Goal: Task Accomplishment & Management: Use online tool/utility

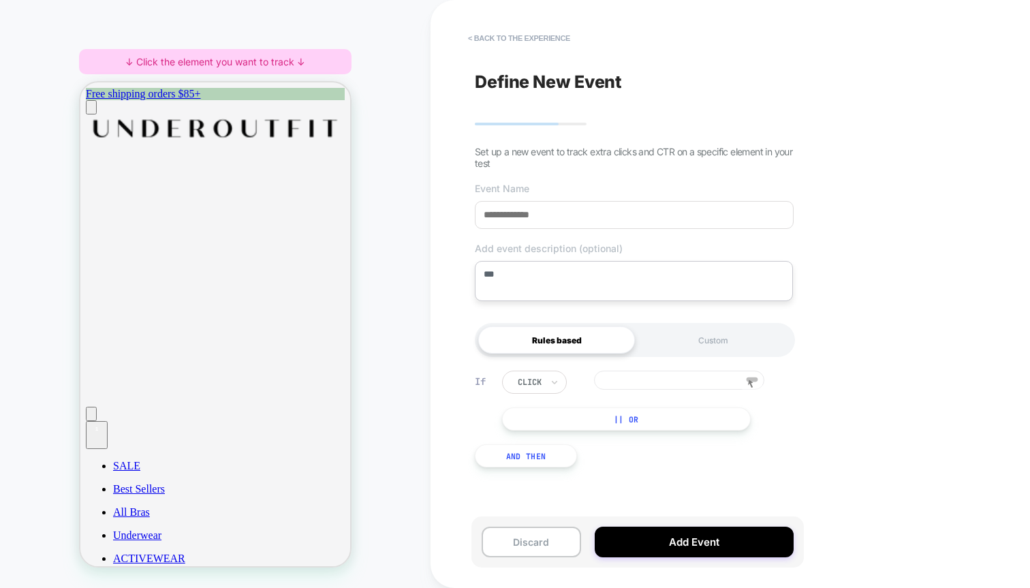
type textarea "**"
type textarea "*"
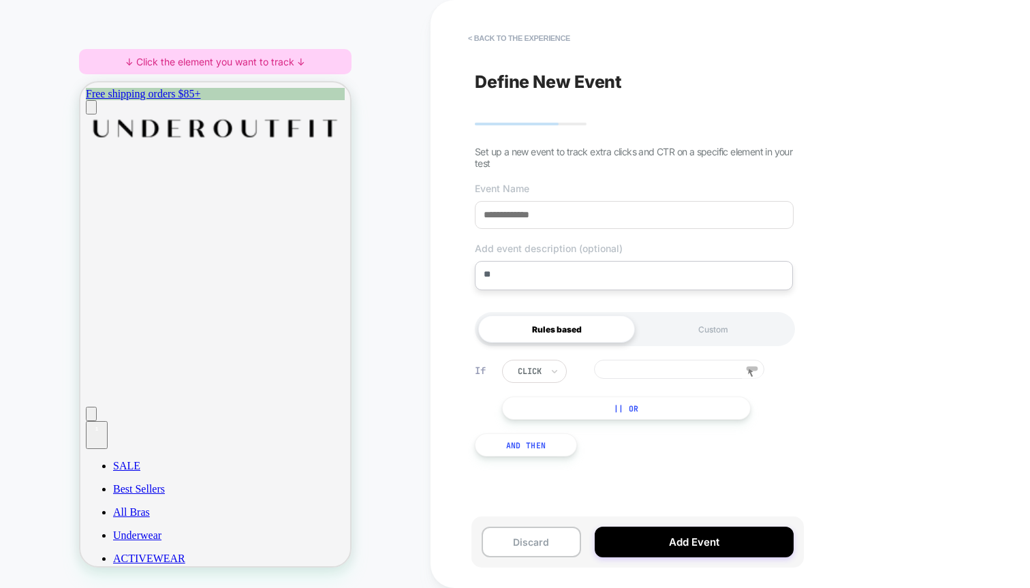
type textarea "*"
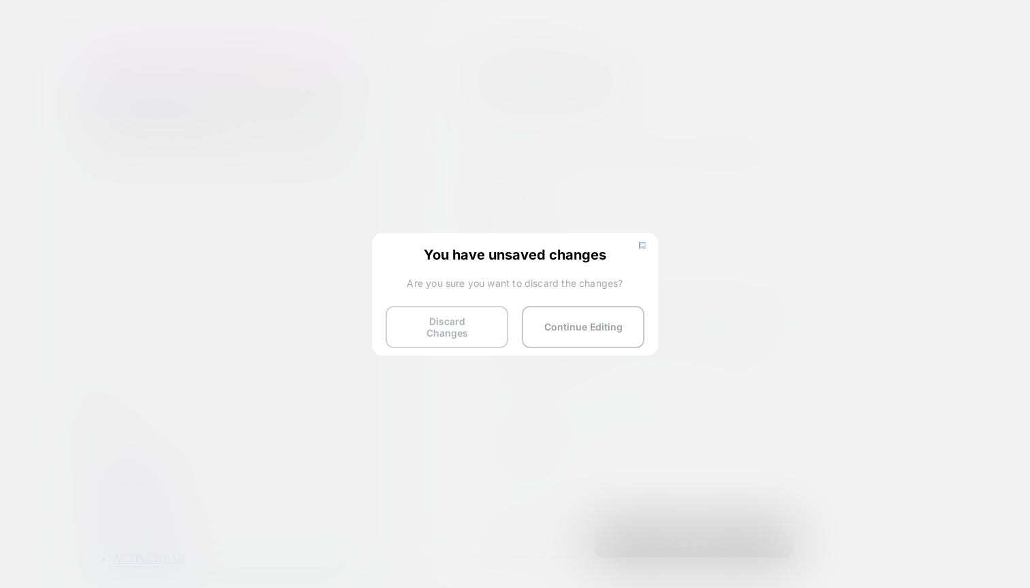
click at [461, 325] on button "Discard Changes" at bounding box center [447, 327] width 123 height 42
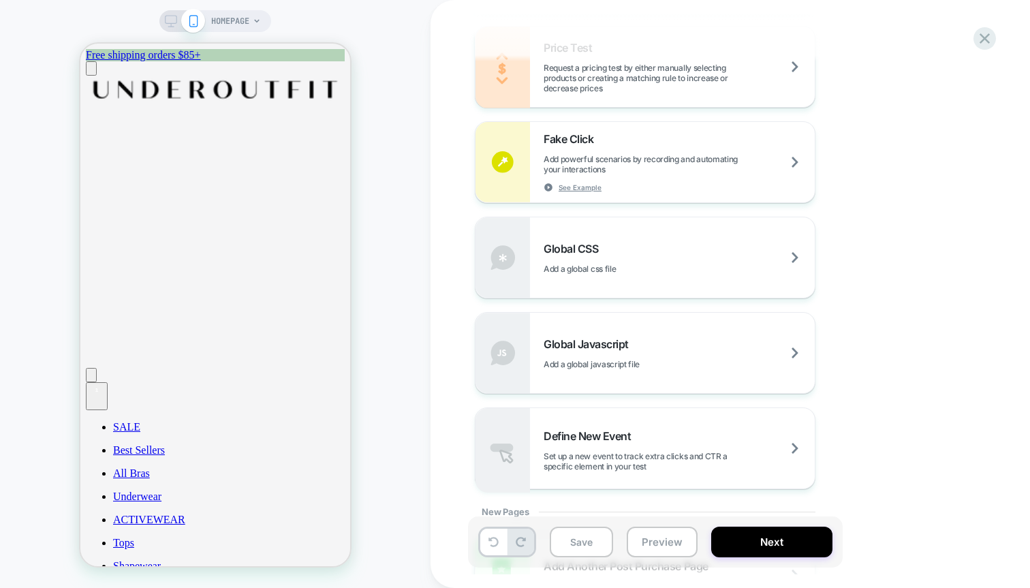
scroll to position [938, 0]
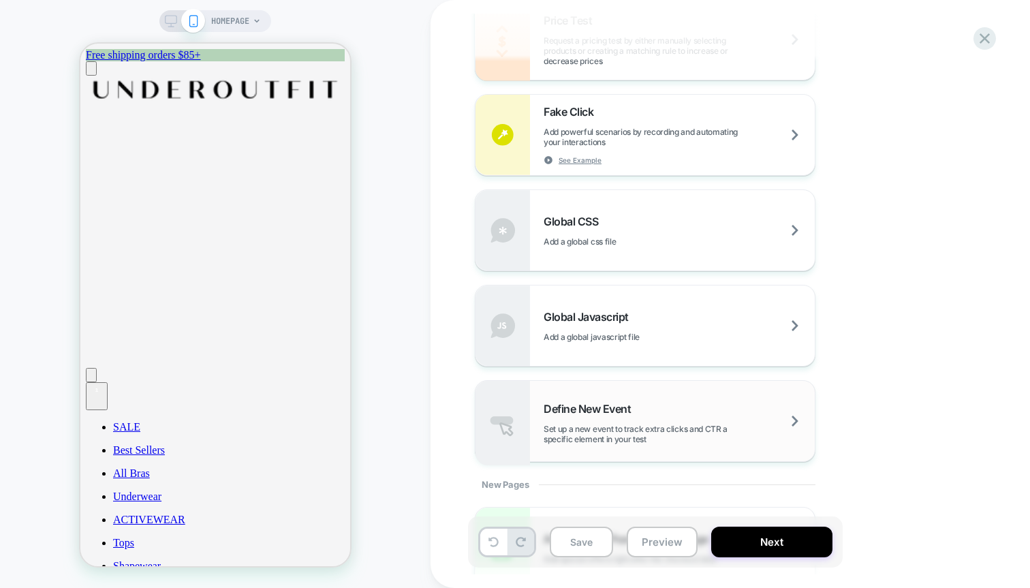
click at [621, 403] on span "Define New Event" at bounding box center [591, 409] width 94 height 14
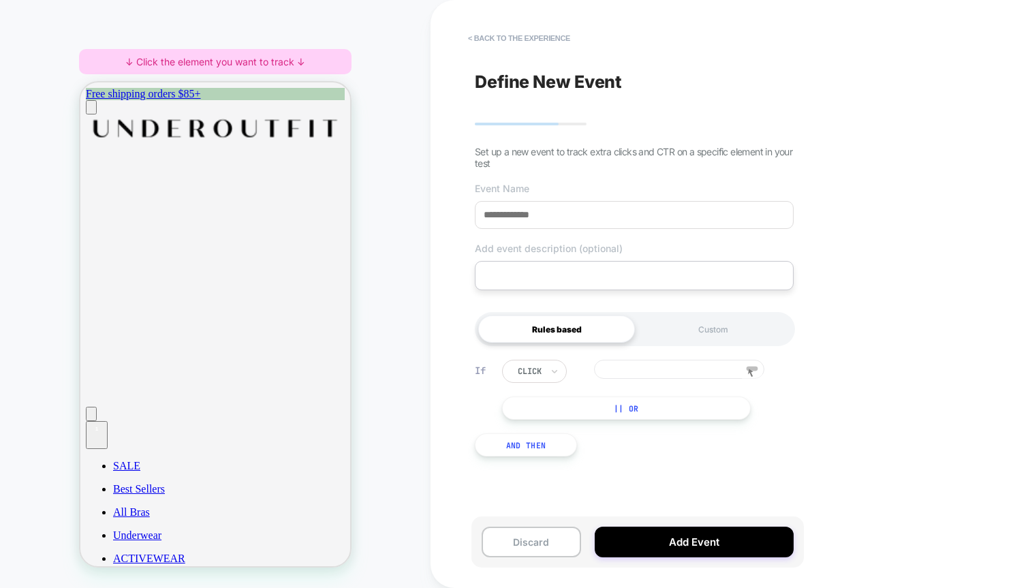
click at [696, 377] on input at bounding box center [679, 369] width 170 height 19
click at [514, 36] on button "< back to the experience" at bounding box center [519, 38] width 116 height 22
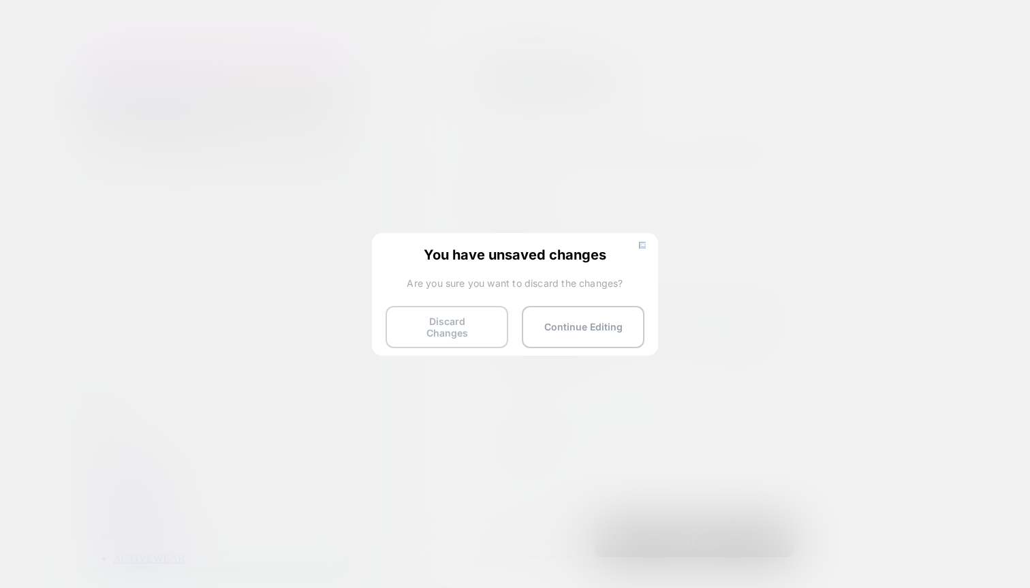
click at [461, 312] on button "Discard Changes" at bounding box center [447, 327] width 123 height 42
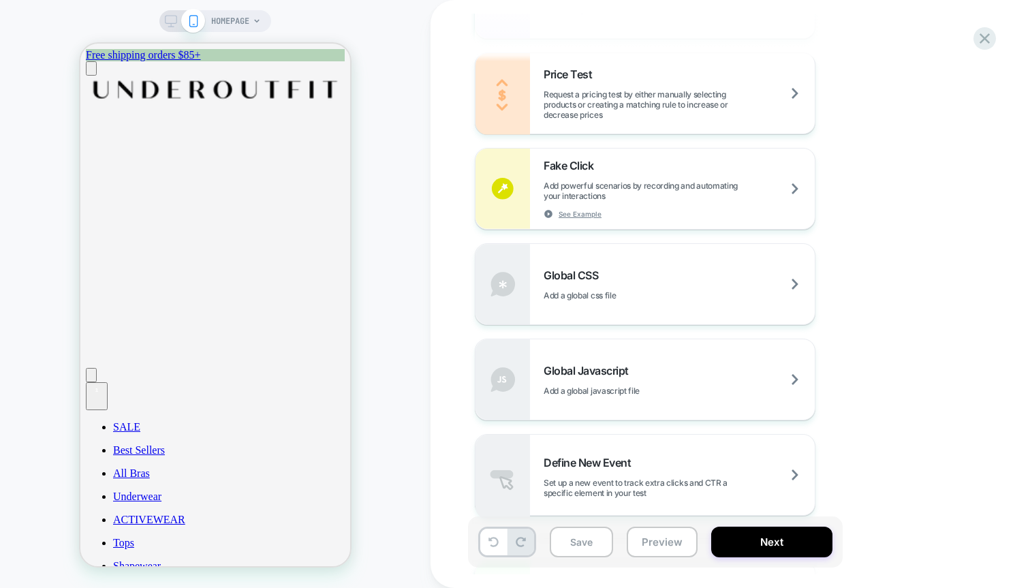
scroll to position [885, 0]
click at [666, 347] on div "Global Javascript Add a global javascript file" at bounding box center [645, 378] width 339 height 80
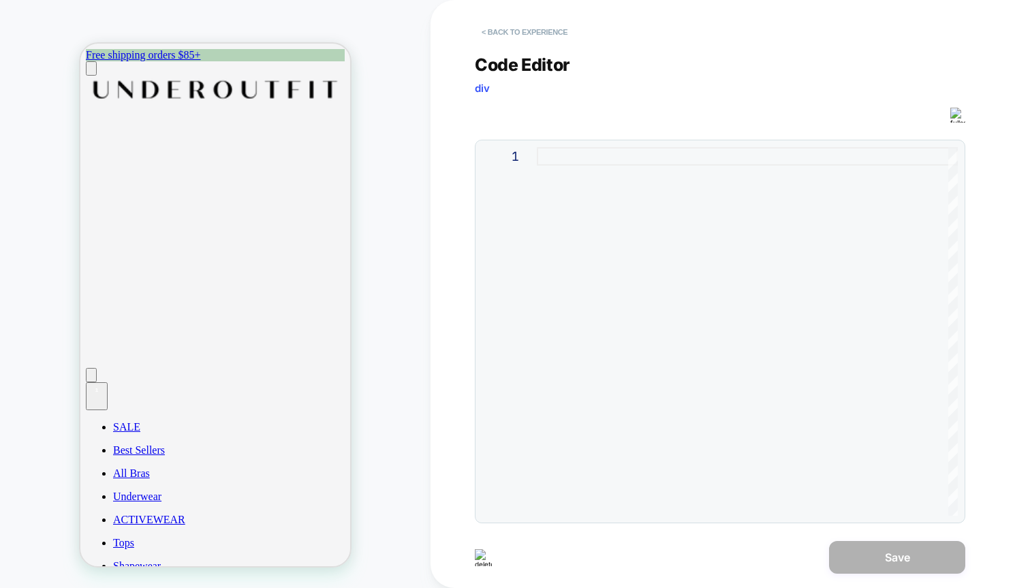
click at [524, 37] on button "< Back to experience" at bounding box center [524, 32] width 99 height 22
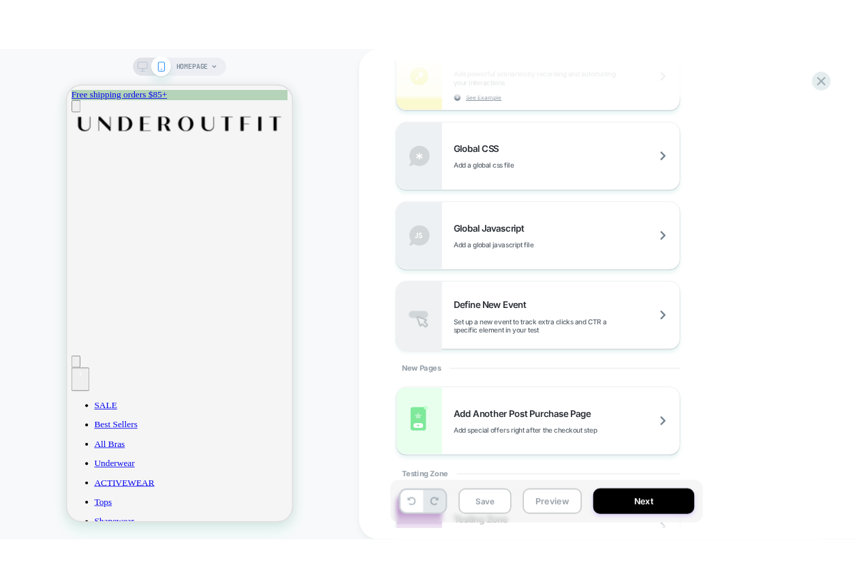
scroll to position [1088, 0]
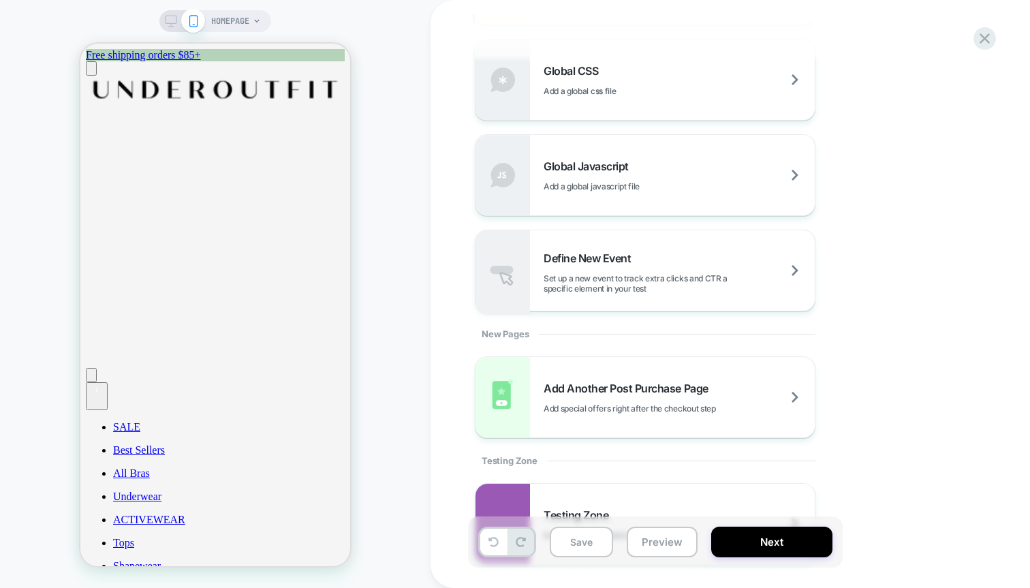
click at [610, 255] on span "Define New Event" at bounding box center [591, 258] width 94 height 14
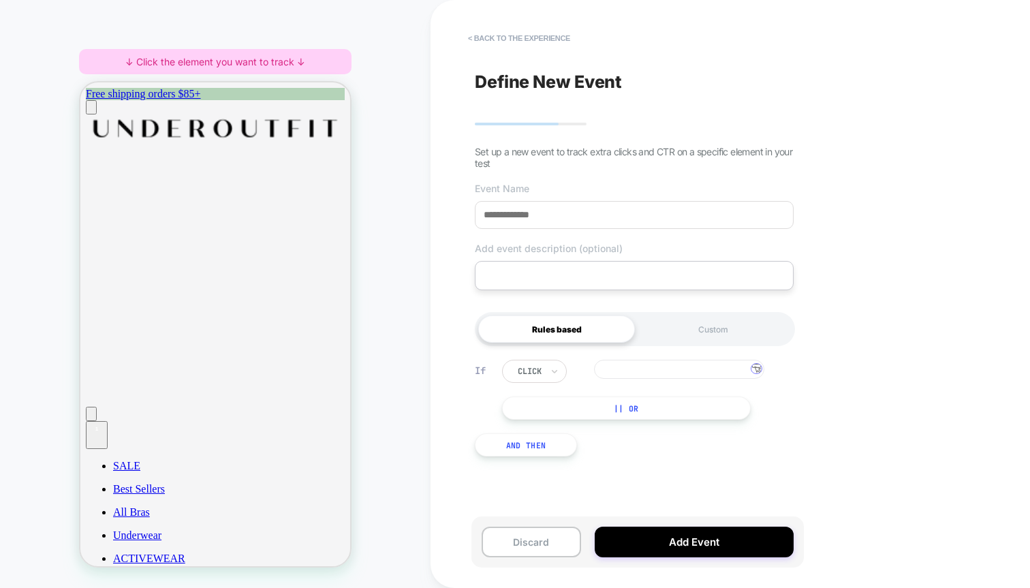
click at [685, 365] on input at bounding box center [679, 369] width 170 height 19
click at [776, 407] on div "click Group 6 || Or" at bounding box center [644, 390] width 285 height 60
click at [732, 377] on input at bounding box center [679, 369] width 170 height 19
click at [715, 372] on input at bounding box center [679, 369] width 170 height 19
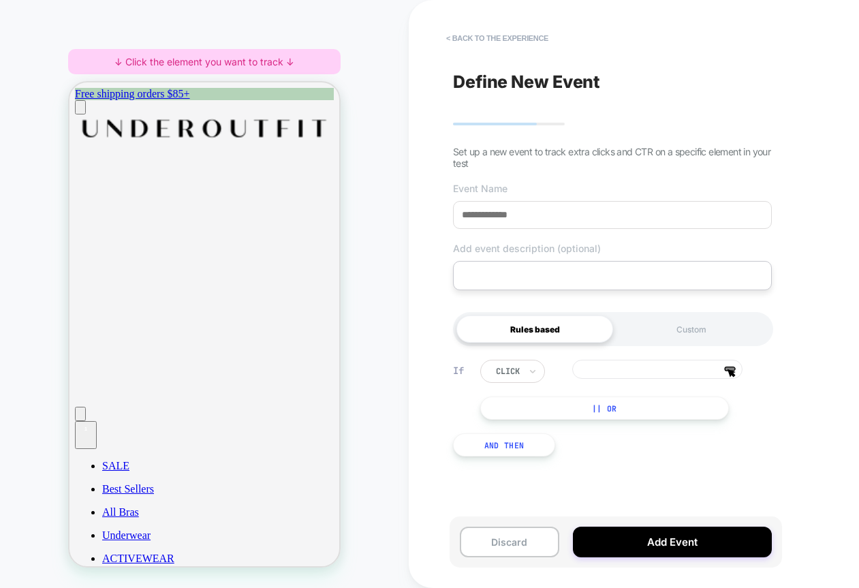
click at [650, 367] on input at bounding box center [657, 369] width 170 height 19
click at [654, 350] on div "If click Group 6 || Or And Then" at bounding box center [612, 408] width 333 height 138
click at [781, 408] on div "Define New Event Set up a new event to track extra clicks and CTR on a specific…" at bounding box center [619, 294] width 333 height 588
click at [709, 371] on input at bounding box center [657, 369] width 170 height 19
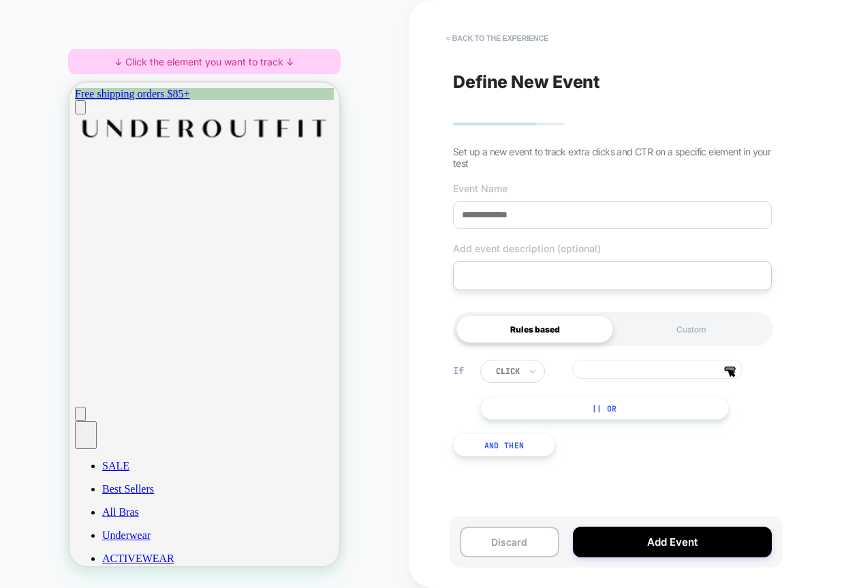
click at [754, 399] on div "click Group 6 || Or" at bounding box center [622, 390] width 285 height 60
click at [711, 366] on input at bounding box center [657, 369] width 170 height 19
click at [771, 349] on div "If click Group 6 || Or And Then" at bounding box center [612, 408] width 333 height 138
click at [709, 365] on input at bounding box center [657, 369] width 170 height 19
click at [651, 405] on button "|| Or" at bounding box center [604, 408] width 249 height 23
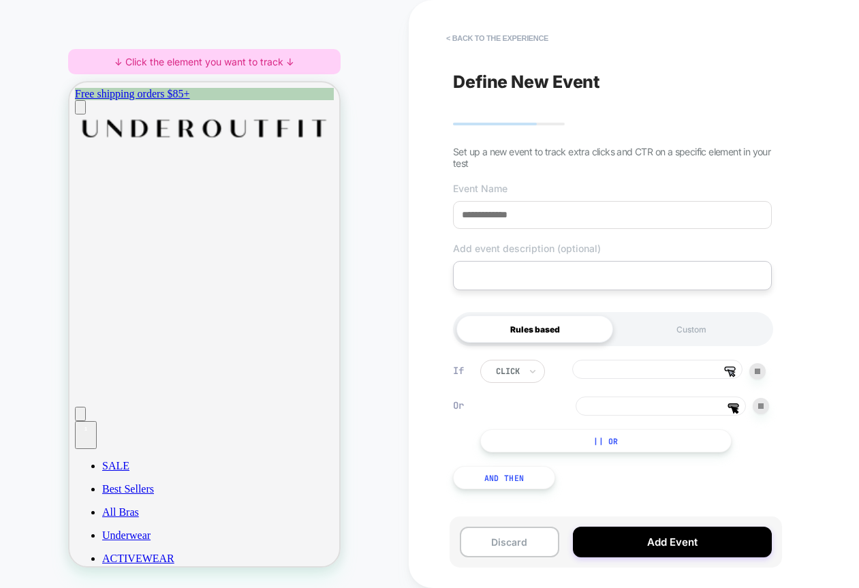
click at [664, 412] on input at bounding box center [661, 406] width 170 height 19
click at [670, 359] on div "If click Group 6 Or Group 6 || Or And Then" at bounding box center [612, 424] width 333 height 170
click at [673, 367] on input at bounding box center [657, 369] width 170 height 19
click at [691, 405] on input at bounding box center [661, 406] width 170 height 19
click at [655, 457] on div "If click Group 6 Or Group 6 || Or And Then" at bounding box center [612, 424] width 333 height 170
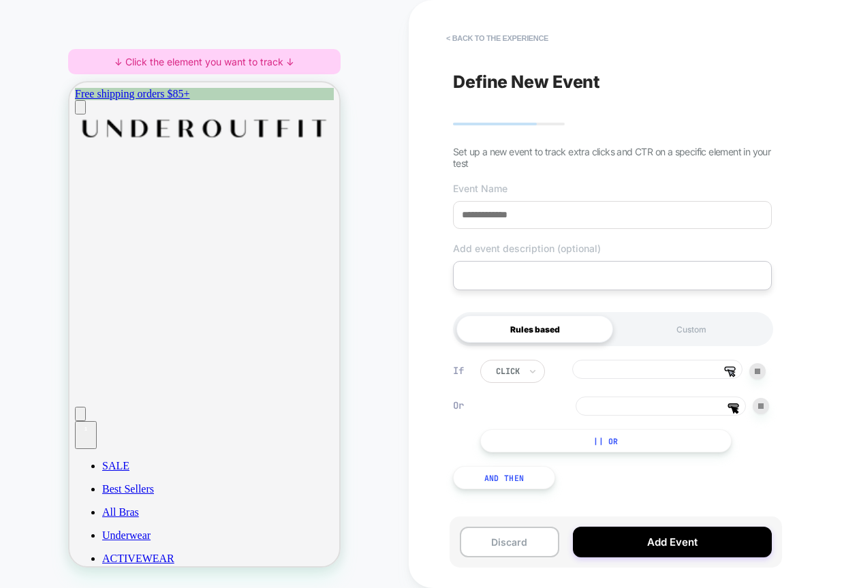
click at [657, 446] on button "|| Or" at bounding box center [605, 440] width 251 height 23
click at [706, 412] on input at bounding box center [661, 406] width 170 height 19
click at [712, 375] on input at bounding box center [657, 369] width 170 height 19
type input "**"
click at [704, 403] on input at bounding box center [661, 406] width 170 height 19
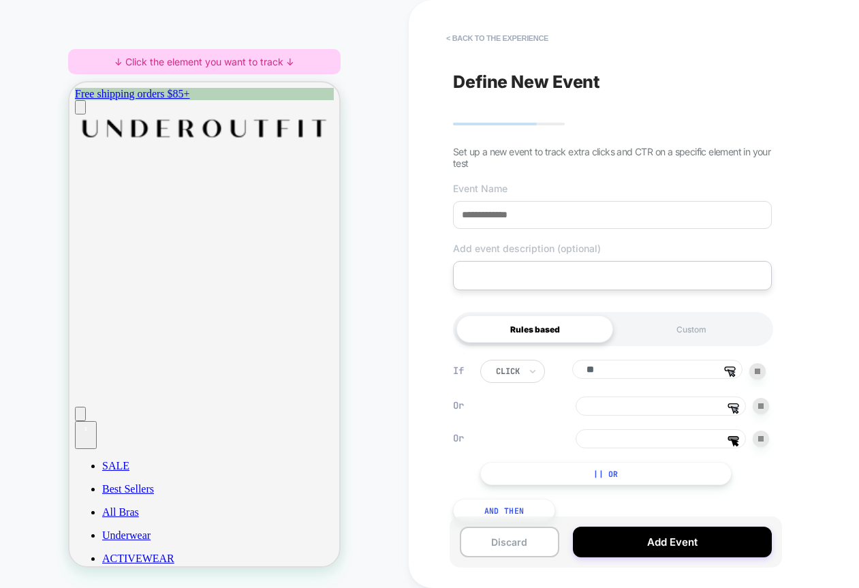
click at [710, 442] on input at bounding box center [661, 438] width 170 height 19
click at [698, 409] on input at bounding box center [661, 406] width 170 height 19
click at [690, 377] on input "**" at bounding box center [657, 369] width 170 height 19
click at [730, 440] on icon at bounding box center [733, 438] width 10 height 3
click at [760, 409] on img at bounding box center [760, 405] width 5 height 5
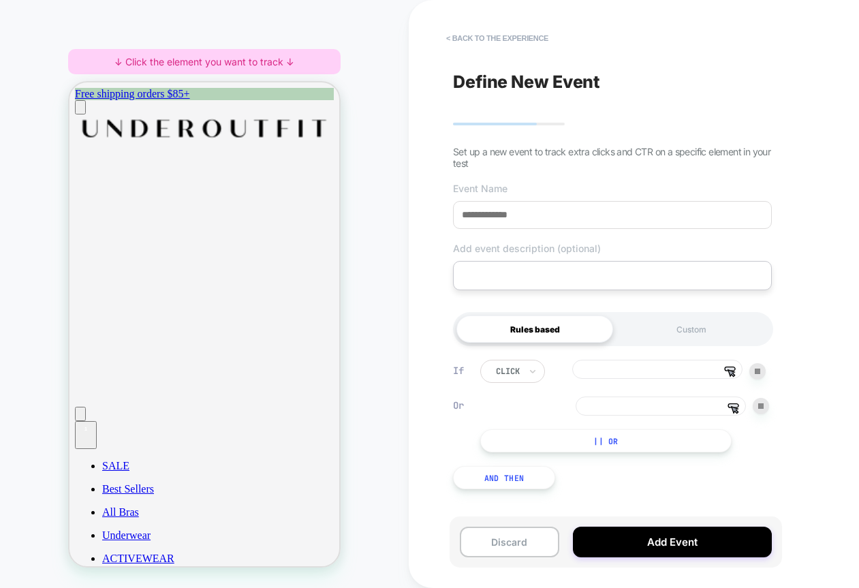
click at [705, 411] on input at bounding box center [661, 406] width 170 height 19
click at [703, 375] on input at bounding box center [657, 369] width 170 height 19
click at [732, 412] on polygon at bounding box center [735, 410] width 7 height 7
click at [733, 371] on icon at bounding box center [730, 368] width 10 height 3
click at [735, 413] on polygon at bounding box center [735, 410] width 7 height 7
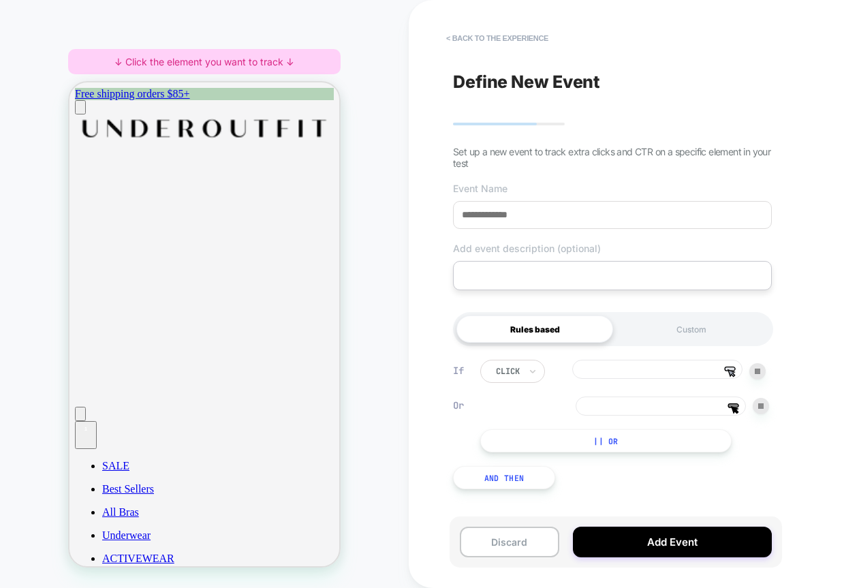
click at [735, 369] on icon at bounding box center [730, 368] width 10 height 3
click at [732, 412] on icon "Group 6" at bounding box center [734, 408] width 12 height 11
click at [732, 369] on icon at bounding box center [730, 368] width 10 height 3
click at [735, 409] on polygon at bounding box center [735, 410] width 7 height 7
click at [735, 375] on polygon at bounding box center [731, 373] width 7 height 7
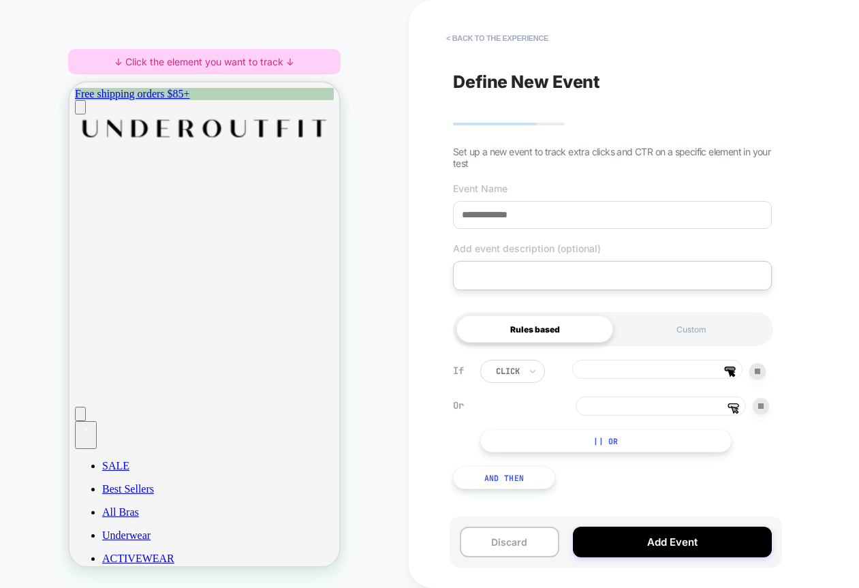
click at [694, 416] on input at bounding box center [661, 406] width 170 height 19
click at [738, 409] on icon "Group 6" at bounding box center [734, 408] width 12 height 11
click at [732, 371] on icon at bounding box center [730, 368] width 10 height 3
click at [732, 407] on icon at bounding box center [733, 405] width 10 height 3
click at [733, 375] on polygon at bounding box center [731, 373] width 7 height 7
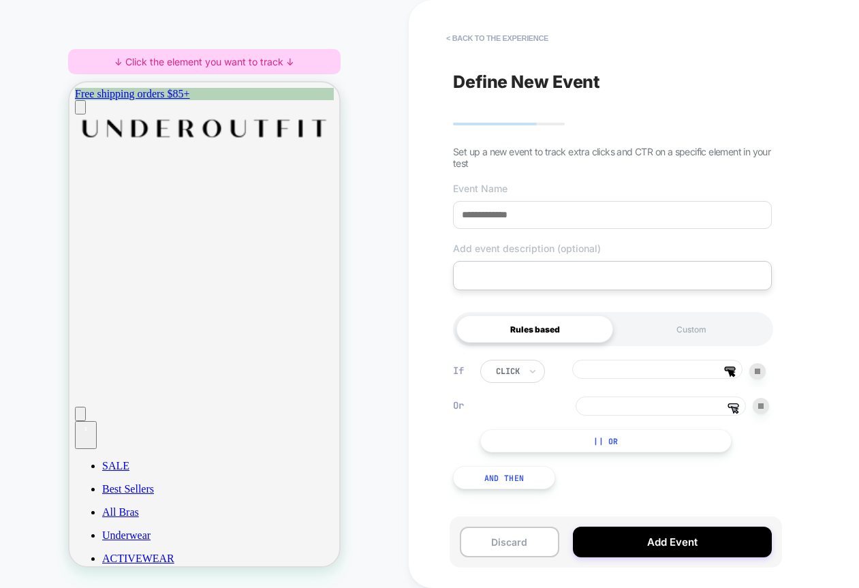
click at [733, 407] on icon at bounding box center [733, 405] width 10 height 3
click at [677, 390] on div "click Group 6 Or Group 6 || Or" at bounding box center [624, 406] width 289 height 93
click at [671, 377] on input at bounding box center [657, 369] width 170 height 19
click at [664, 420] on div "click Group 6 Or Group 6 || Or" at bounding box center [624, 406] width 289 height 93
click at [670, 409] on input at bounding box center [661, 406] width 170 height 19
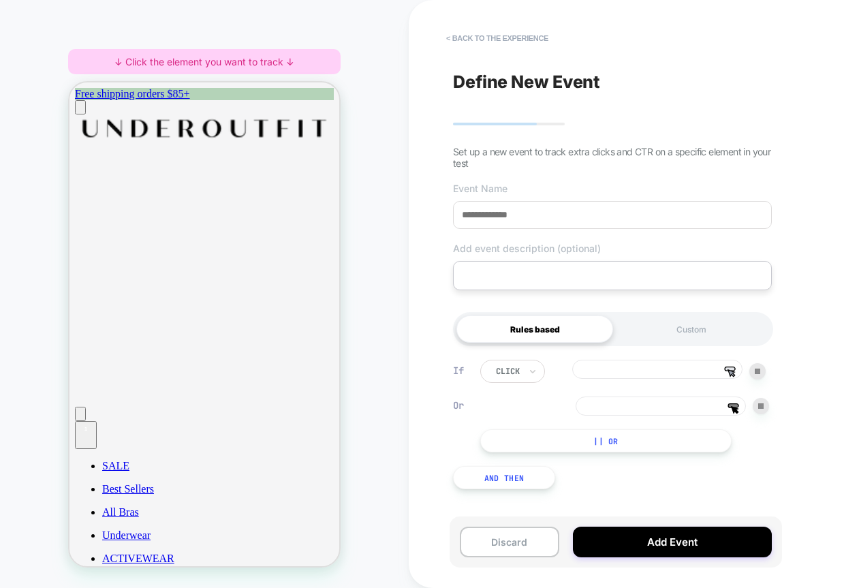
click at [679, 373] on input at bounding box center [657, 369] width 170 height 19
click at [698, 407] on input at bounding box center [661, 406] width 170 height 19
click at [717, 375] on input at bounding box center [657, 369] width 170 height 19
click at [701, 412] on input at bounding box center [661, 406] width 170 height 19
click at [694, 369] on input at bounding box center [657, 369] width 170 height 19
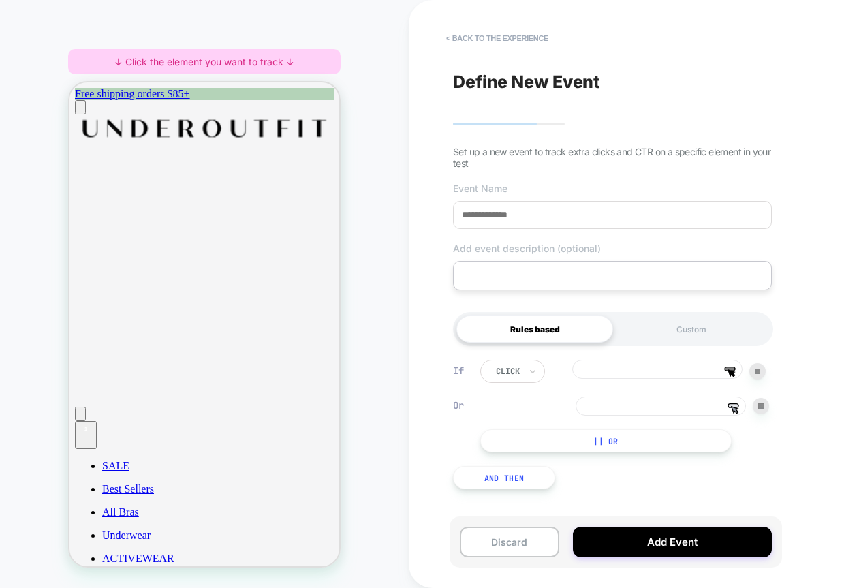
click at [681, 406] on input at bounding box center [661, 406] width 170 height 19
click at [643, 365] on input at bounding box center [657, 369] width 170 height 19
click at [633, 406] on input at bounding box center [661, 406] width 170 height 19
click at [643, 365] on input at bounding box center [657, 369] width 170 height 19
click at [651, 412] on input at bounding box center [661, 406] width 170 height 19
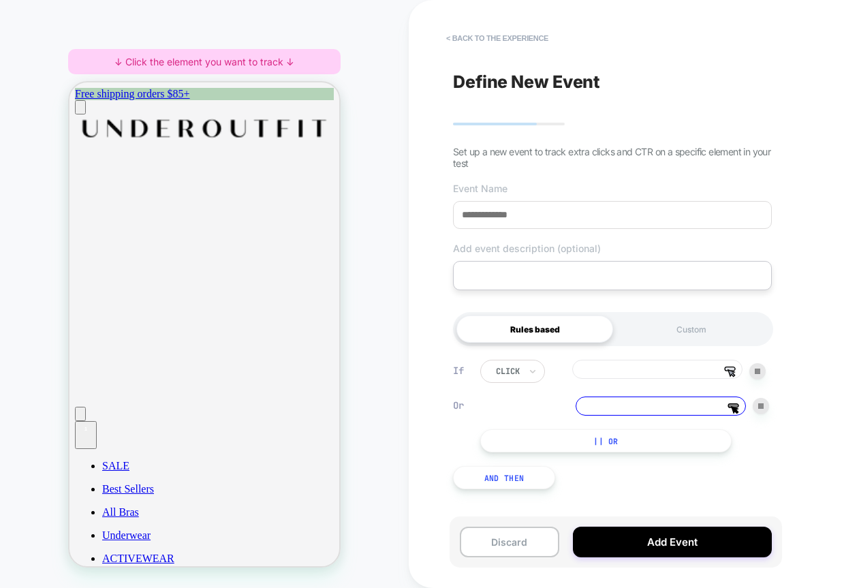
click at [651, 363] on input at bounding box center [657, 369] width 170 height 19
click at [492, 24] on div "Define New Event Set up a new event to track extra clicks and CTR on a specific…" at bounding box center [612, 294] width 333 height 561
click at [490, 35] on button "< back to the experience" at bounding box center [497, 38] width 116 height 22
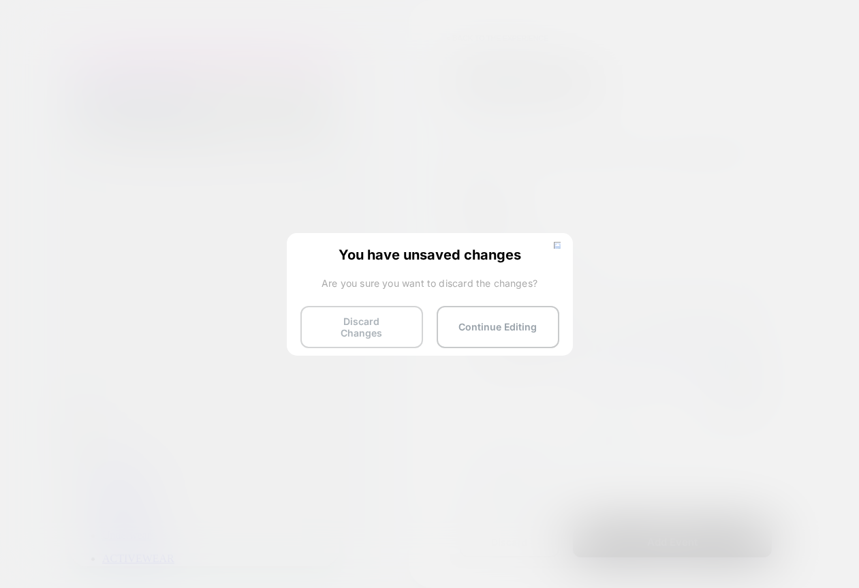
click at [330, 308] on button "Discard Changes" at bounding box center [361, 327] width 123 height 42
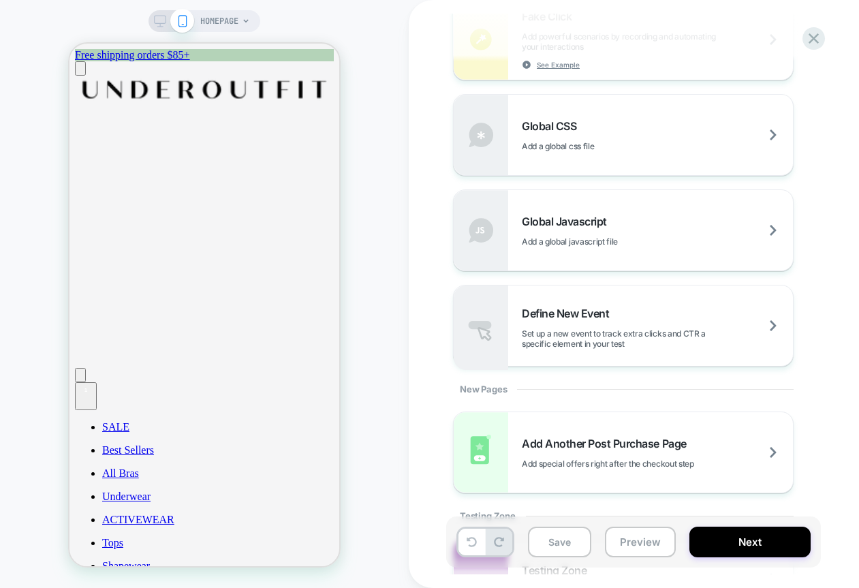
scroll to position [1048, 0]
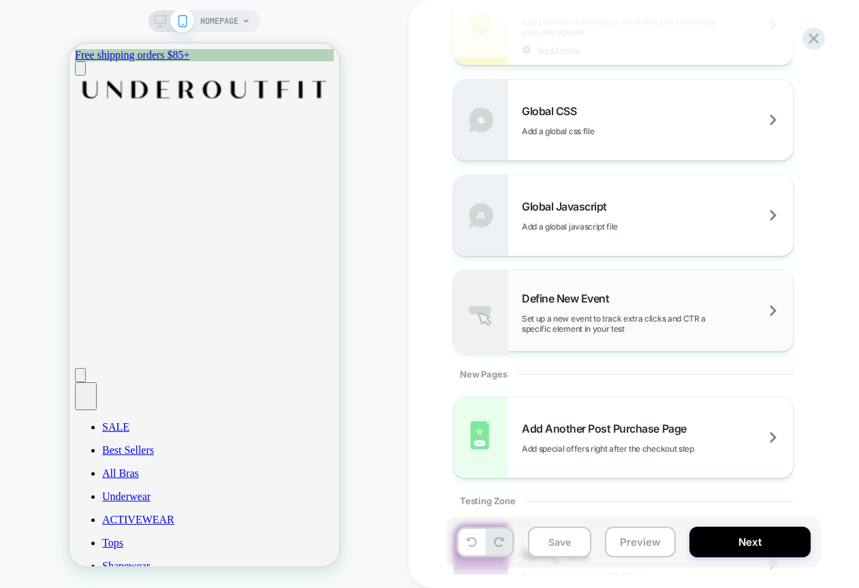
click at [650, 296] on div "Define New Event Set up a new event to track extra clicks and CTR a specific el…" at bounding box center [657, 313] width 271 height 42
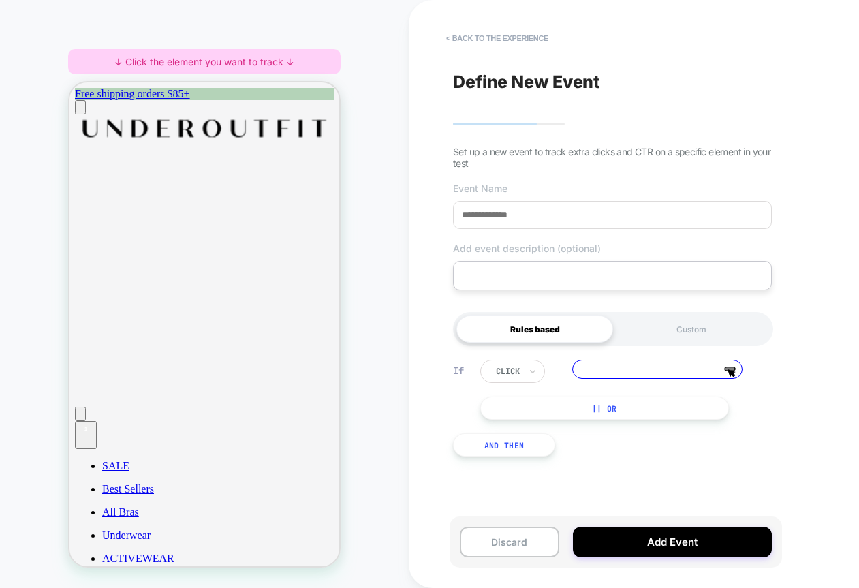
click at [633, 372] on input at bounding box center [657, 369] width 170 height 19
click at [486, 33] on button "< back to the experience" at bounding box center [497, 38] width 116 height 22
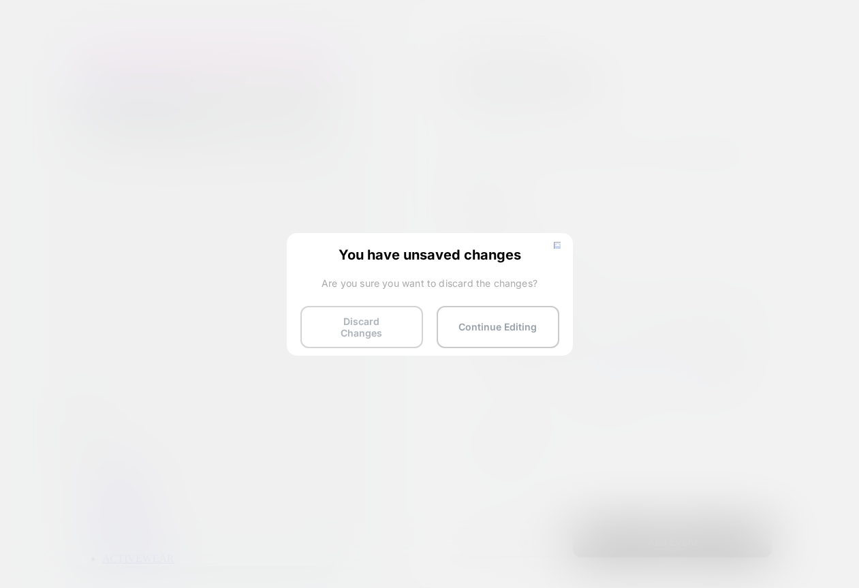
click at [372, 313] on button "Discard Changes" at bounding box center [361, 327] width 123 height 42
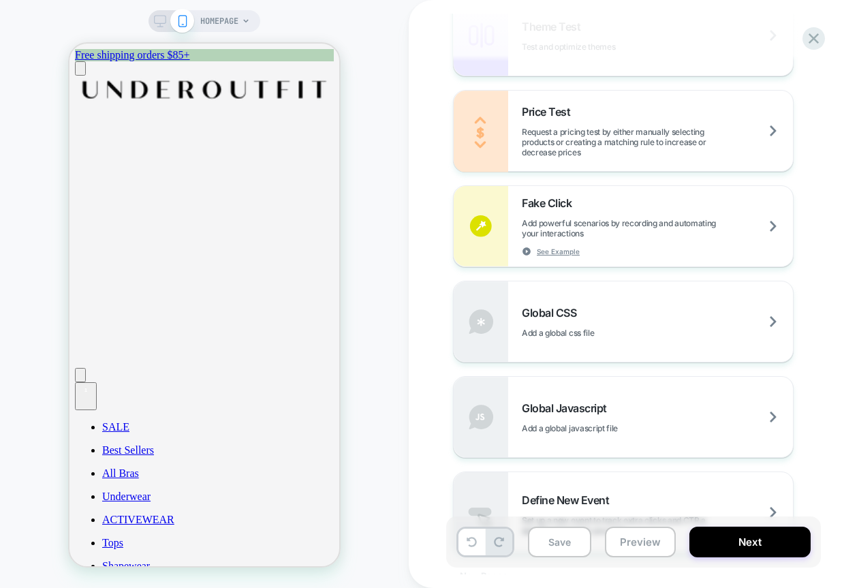
scroll to position [1006, 0]
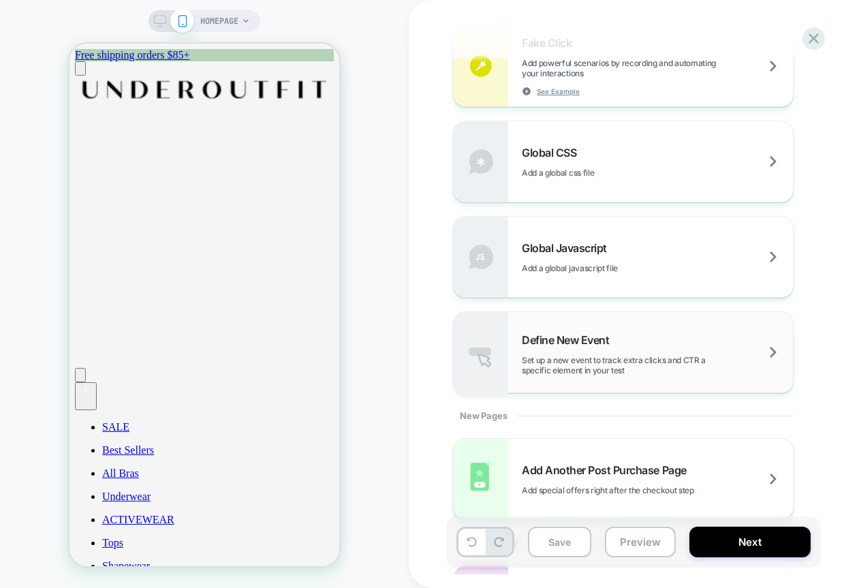
click at [617, 363] on span "Set up a new event to track extra clicks and CTR a specific element in your test" at bounding box center [657, 365] width 271 height 20
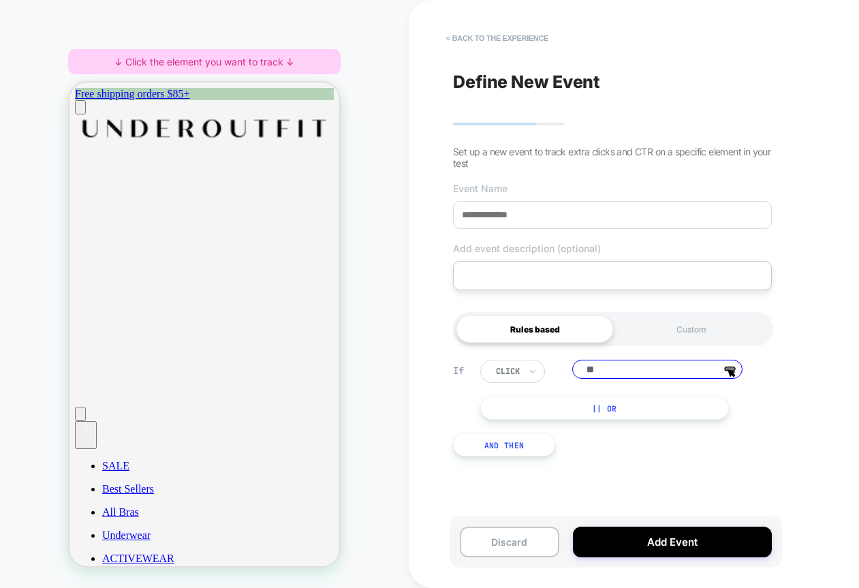
type input "*"
type input "***"
click at [603, 425] on div "If click *** Group 6 || Or And Then" at bounding box center [612, 408] width 333 height 138
click at [607, 419] on button "|| Or" at bounding box center [604, 408] width 249 height 23
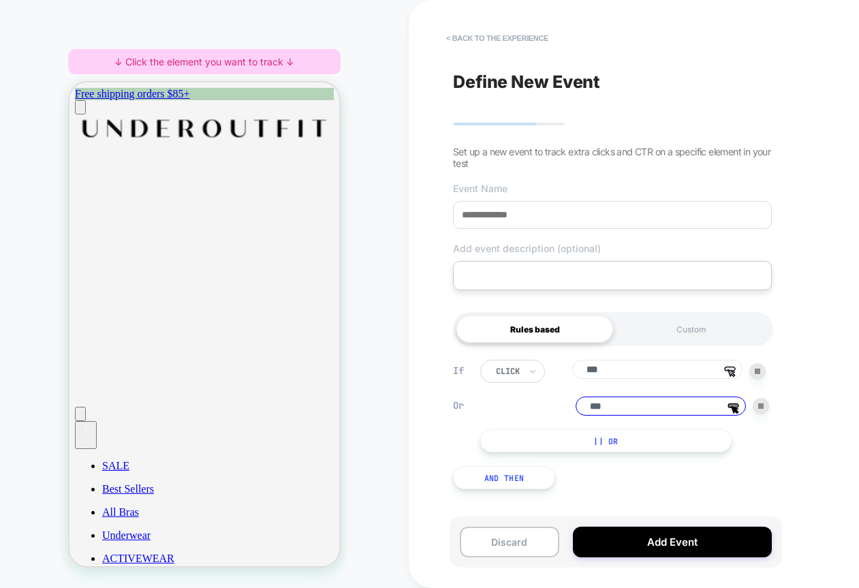
type input "***"
click at [581, 218] on input at bounding box center [612, 215] width 319 height 28
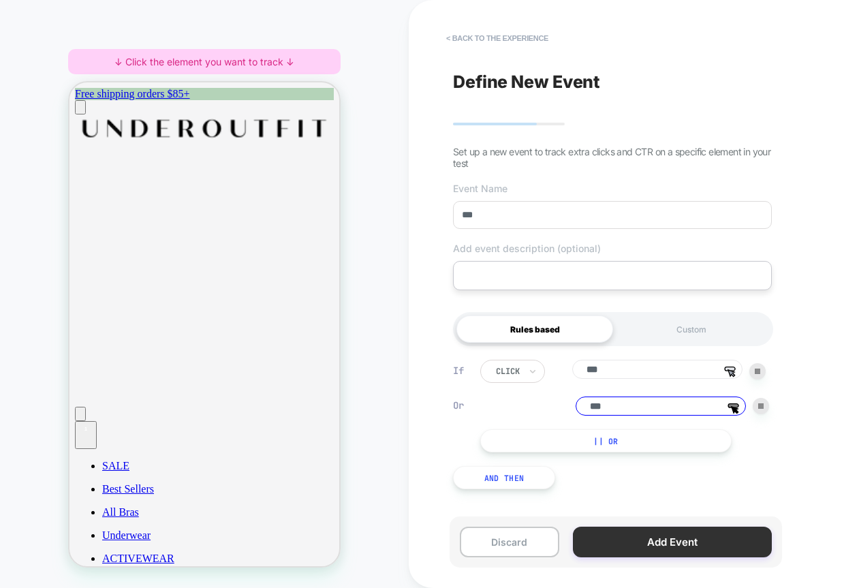
type input "***"
click at [673, 542] on button "Add Event" at bounding box center [672, 542] width 199 height 31
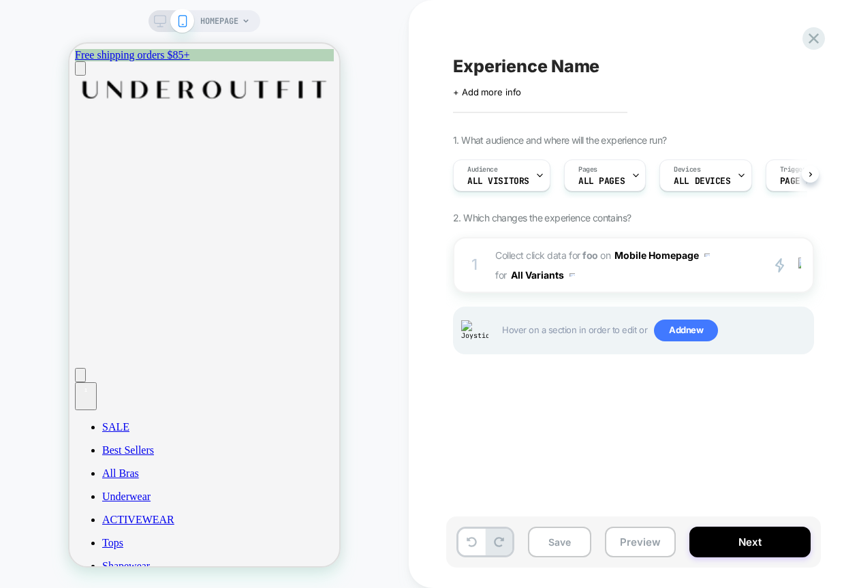
scroll to position [0, 1]
click at [652, 276] on span "Collect click data for foo on Mobile Homepage for All Variants" at bounding box center [625, 265] width 260 height 40
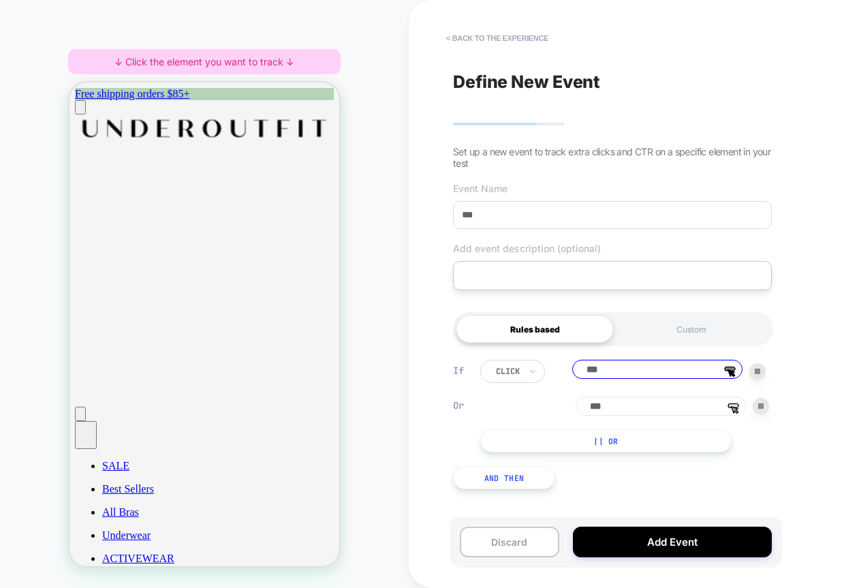
click at [619, 226] on input "***" at bounding box center [612, 215] width 319 height 28
click at [638, 405] on input "***" at bounding box center [661, 406] width 170 height 19
click at [638, 367] on input "***" at bounding box center [657, 369] width 170 height 19
click at [652, 441] on button "|| Or" at bounding box center [605, 440] width 251 height 23
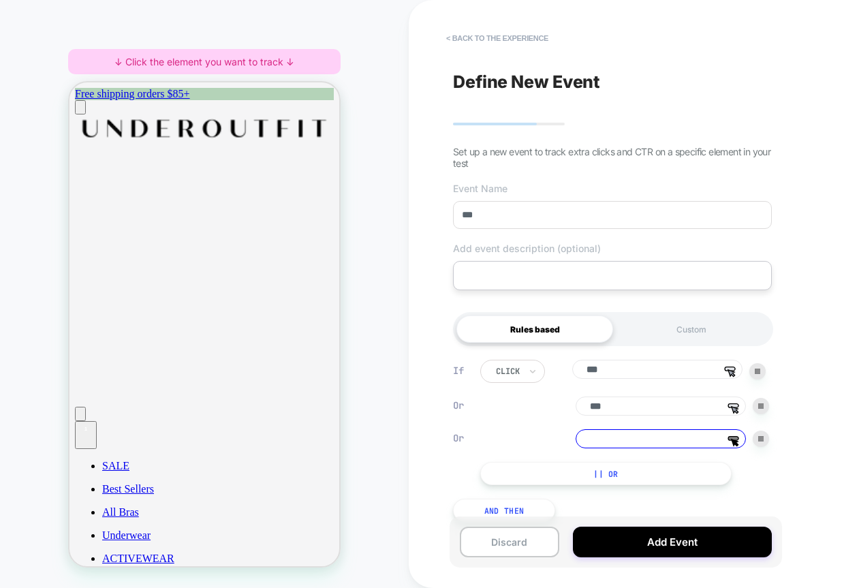
click at [652, 407] on input "***" at bounding box center [661, 406] width 170 height 19
click at [762, 447] on div at bounding box center [761, 439] width 16 height 16
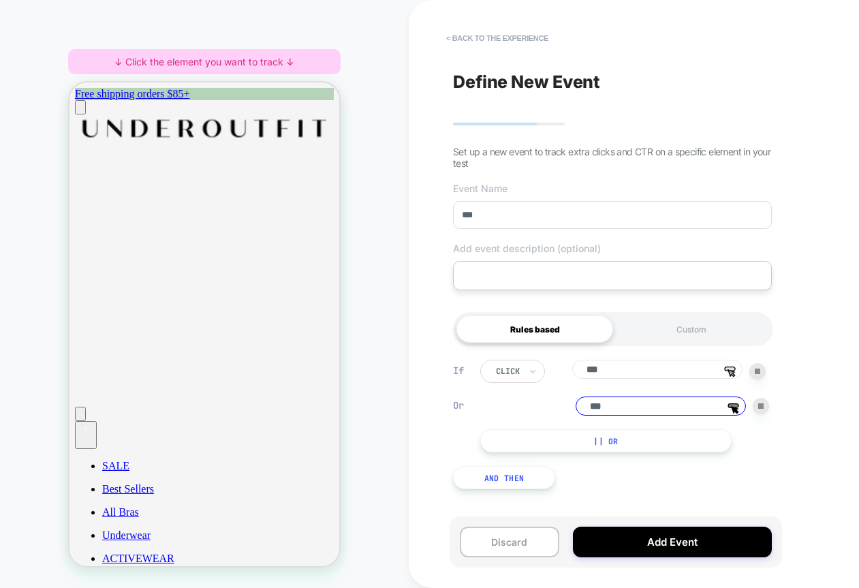
click at [679, 369] on input "***" at bounding box center [657, 369] width 170 height 19
click at [529, 290] on textarea at bounding box center [612, 275] width 319 height 29
type textarea "*"
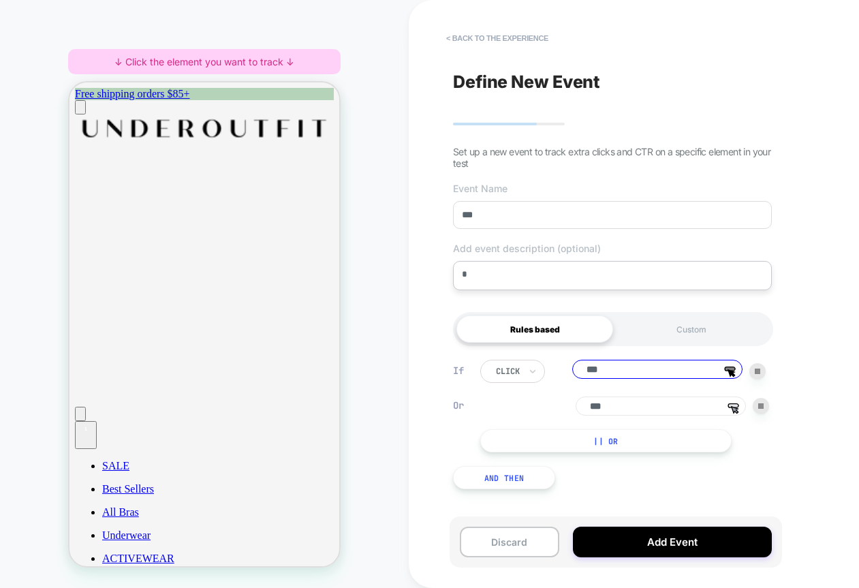
type textarea "**"
type textarea "*"
type textarea "***"
type textarea "*"
type textarea "****"
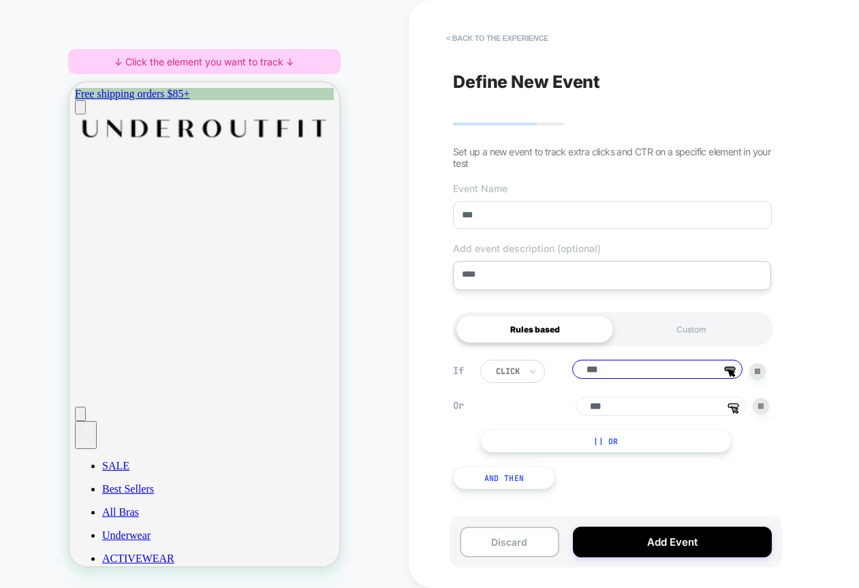
type textarea "*"
type textarea "****"
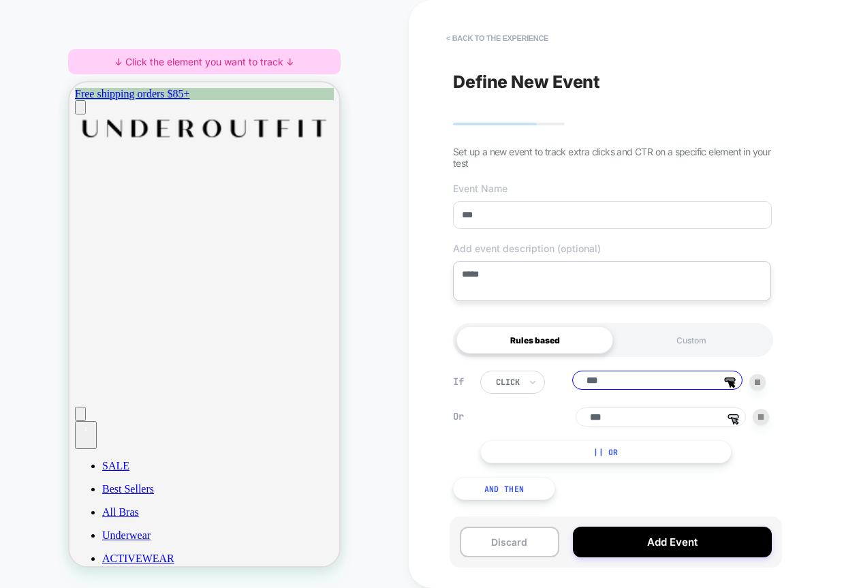
type textarea "*"
type textarea "****"
type textarea "*"
type textarea "***"
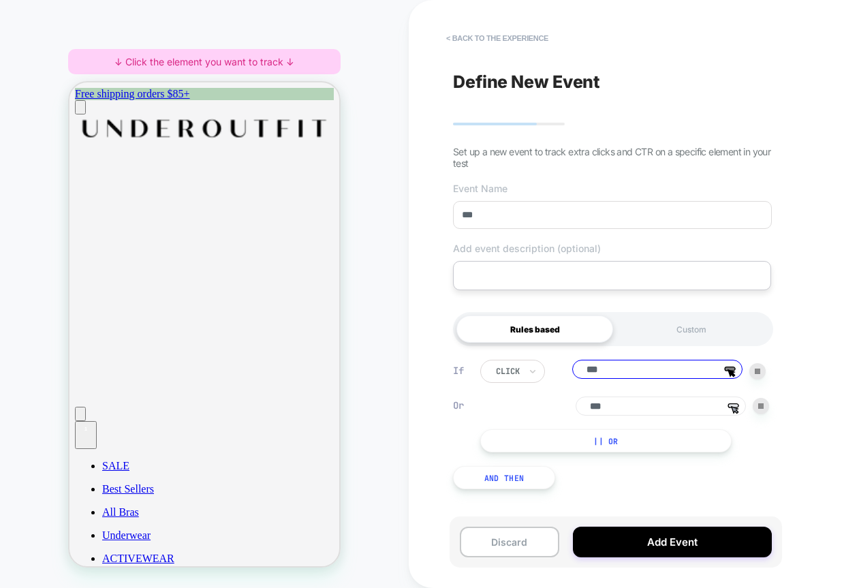
click at [670, 414] on input "***" at bounding box center [661, 406] width 170 height 19
click at [675, 379] on input "***" at bounding box center [657, 369] width 170 height 19
click at [666, 412] on input "***" at bounding box center [661, 406] width 170 height 19
click at [675, 376] on input "***" at bounding box center [657, 369] width 170 height 19
click at [669, 408] on input "***" at bounding box center [661, 406] width 170 height 19
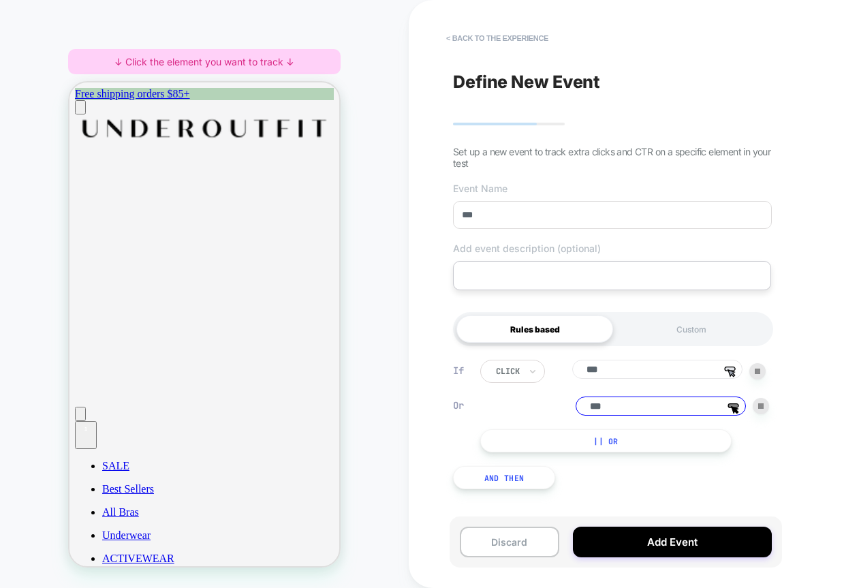
click at [679, 373] on input "***" at bounding box center [657, 369] width 170 height 19
click at [673, 407] on input "***" at bounding box center [661, 406] width 170 height 19
click at [680, 371] on input "***" at bounding box center [657, 369] width 170 height 19
click at [677, 401] on input "***" at bounding box center [661, 406] width 170 height 19
type input "***"
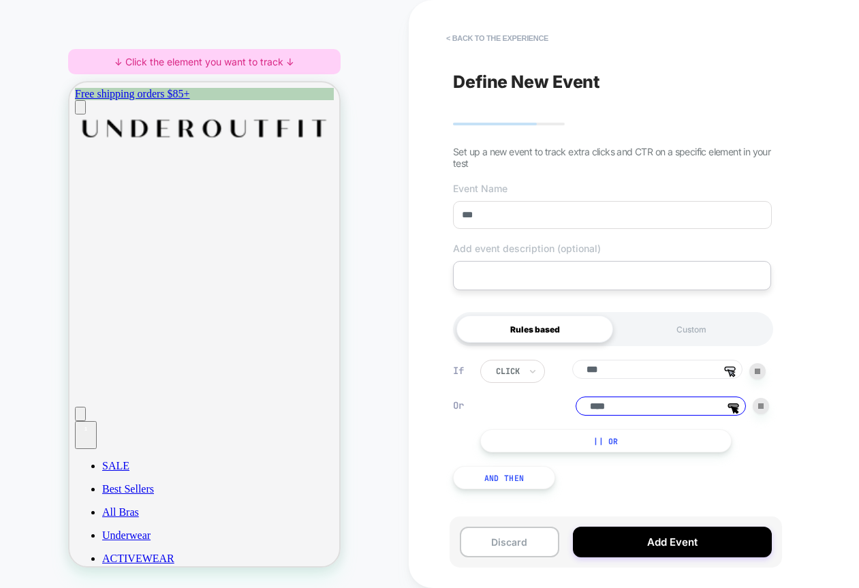
click at [671, 383] on div "click *** Group 6" at bounding box center [622, 371] width 285 height 23
click at [669, 379] on input "***" at bounding box center [657, 369] width 170 height 19
click at [694, 342] on div "Custom" at bounding box center [691, 328] width 157 height 27
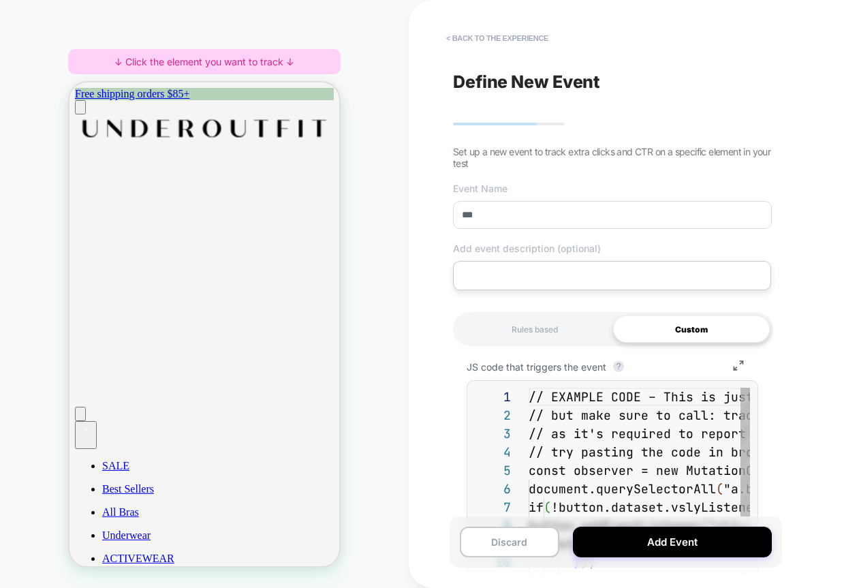
scroll to position [147, 0]
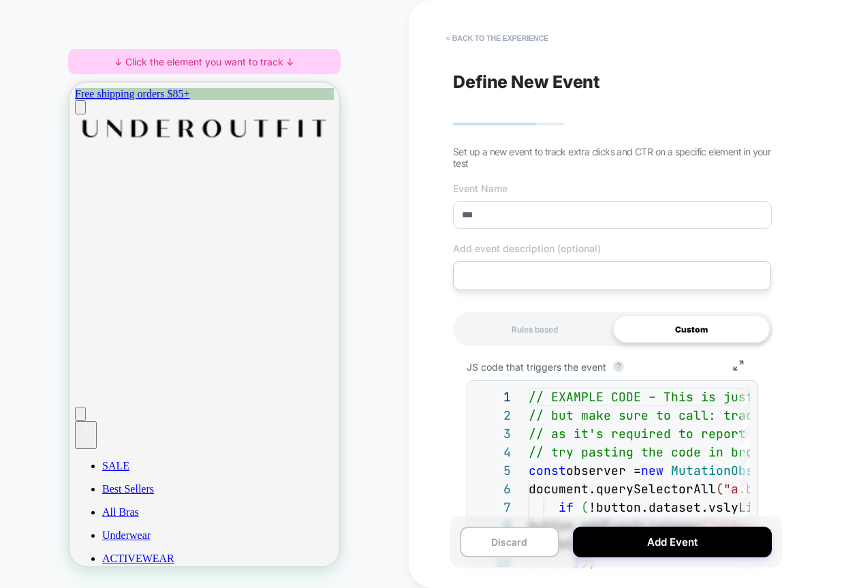
click at [569, 346] on div "Rules based Custom" at bounding box center [613, 329] width 320 height 34
click at [569, 338] on div "Rules based" at bounding box center [535, 328] width 157 height 27
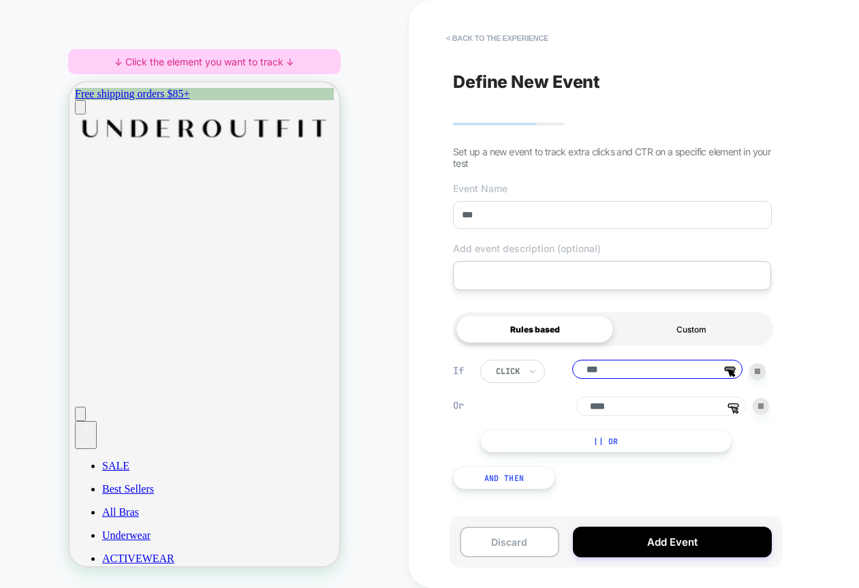
click at [666, 337] on div "Custom" at bounding box center [691, 328] width 157 height 27
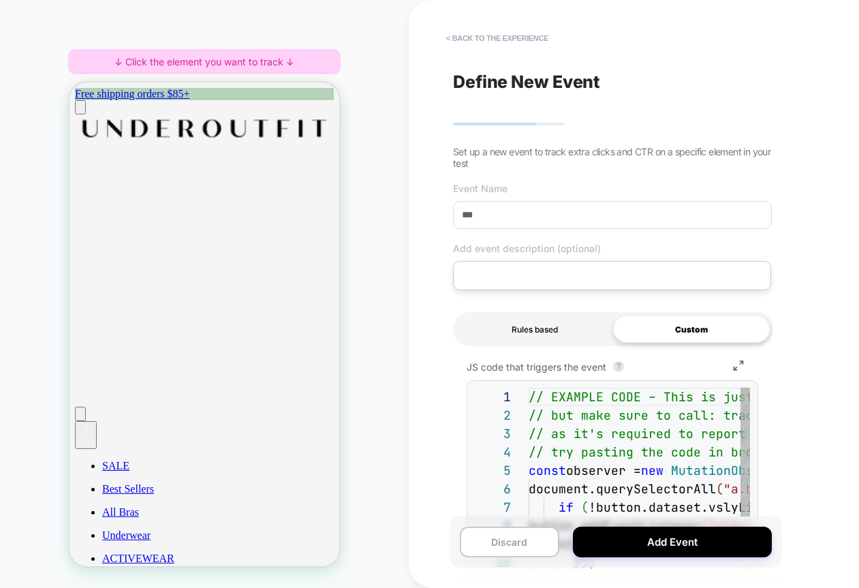
click at [551, 337] on div "Rules based" at bounding box center [535, 328] width 157 height 27
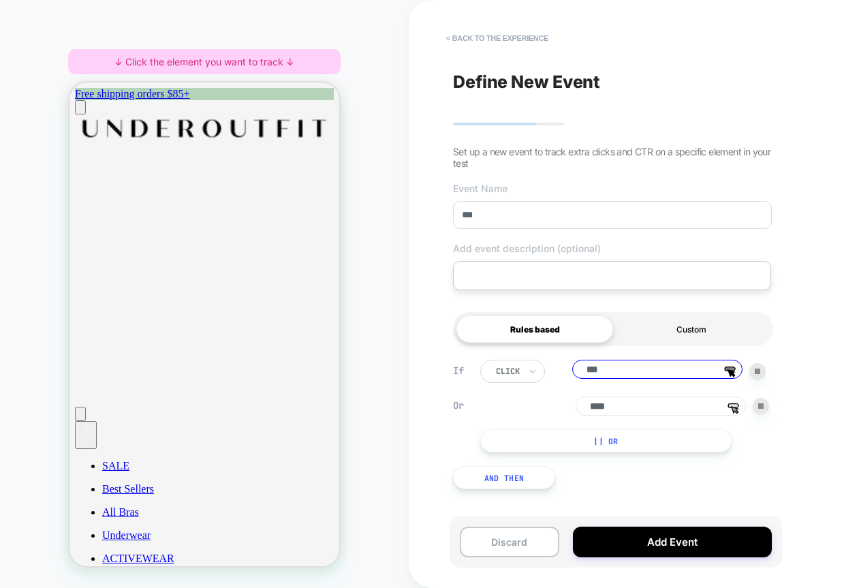
click at [679, 343] on div "Custom" at bounding box center [691, 328] width 157 height 27
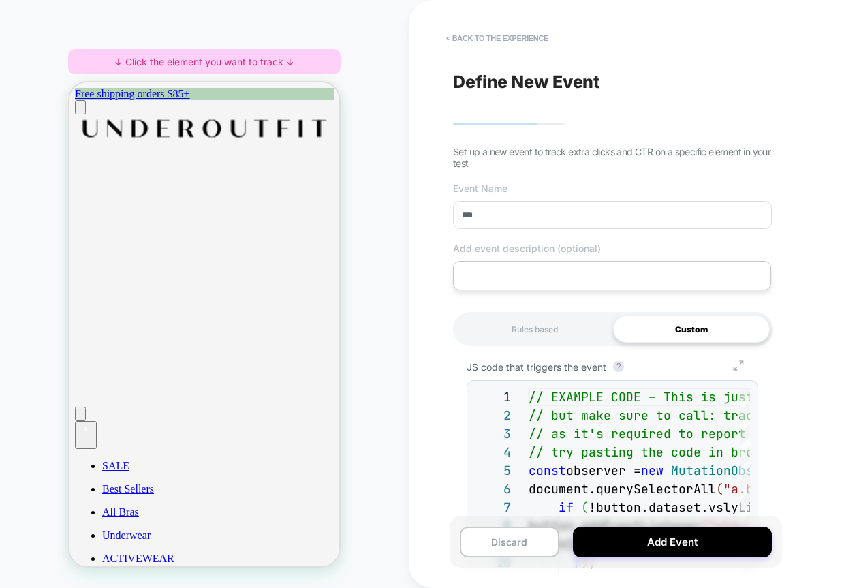
click at [734, 361] on button "Group 7" at bounding box center [739, 367] width 40 height 14
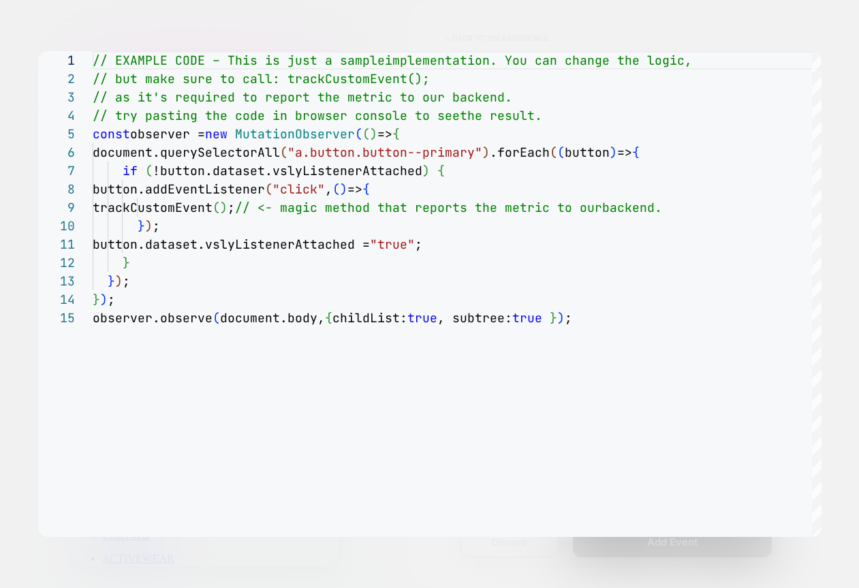
click at [567, 16] on div at bounding box center [429, 294] width 859 height 588
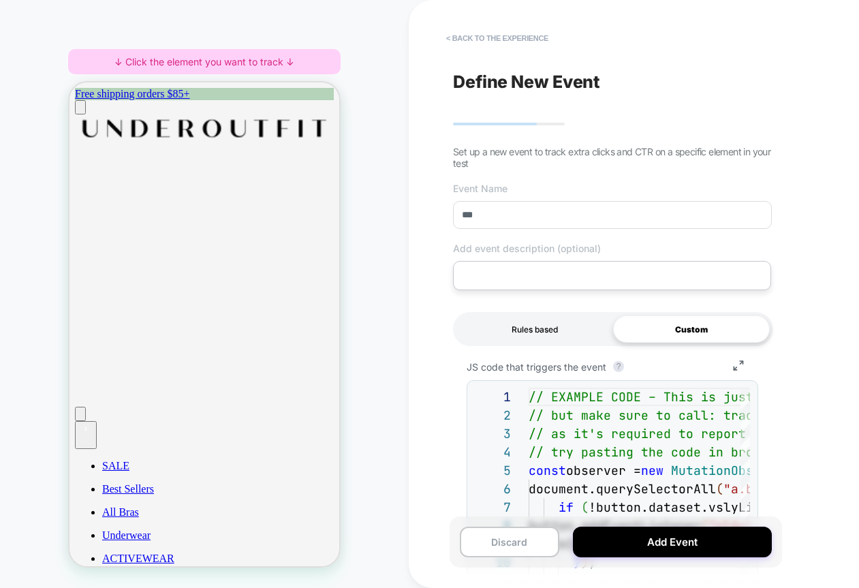
click at [544, 326] on div "Rules based" at bounding box center [535, 328] width 157 height 27
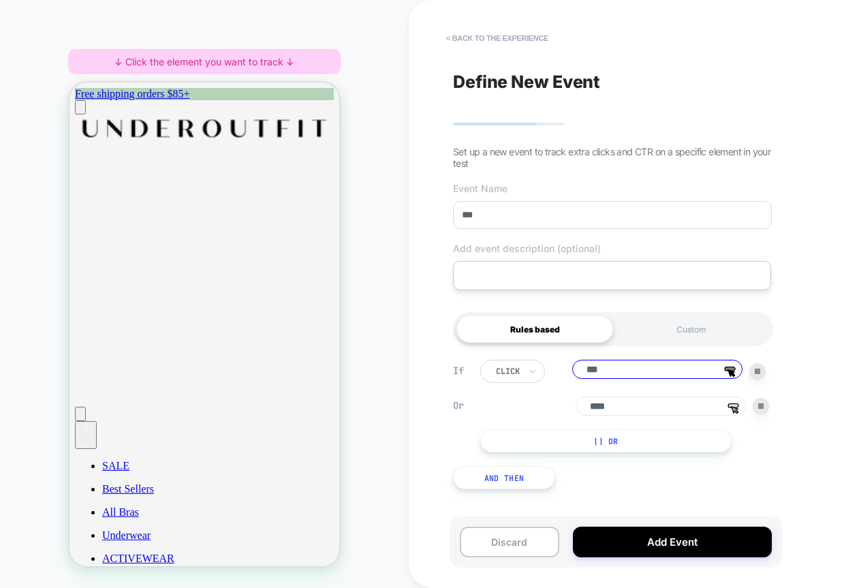
click at [739, 407] on icon at bounding box center [733, 405] width 10 height 3
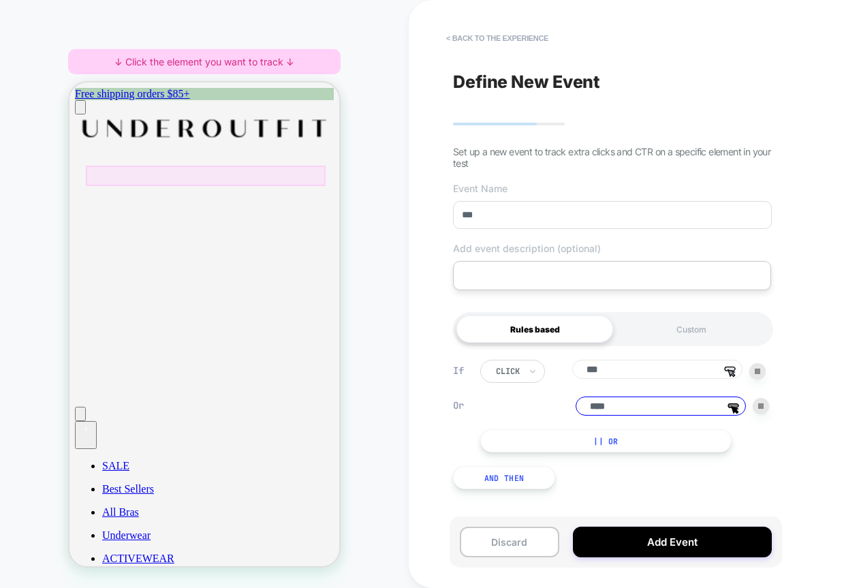
click at [249, 174] on div at bounding box center [206, 176] width 240 height 20
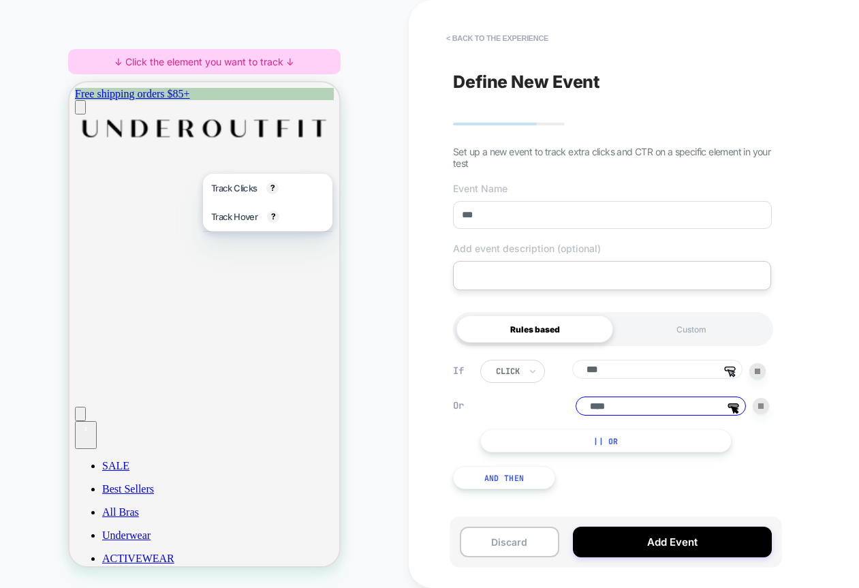
click at [763, 408] on img at bounding box center [760, 405] width 5 height 5
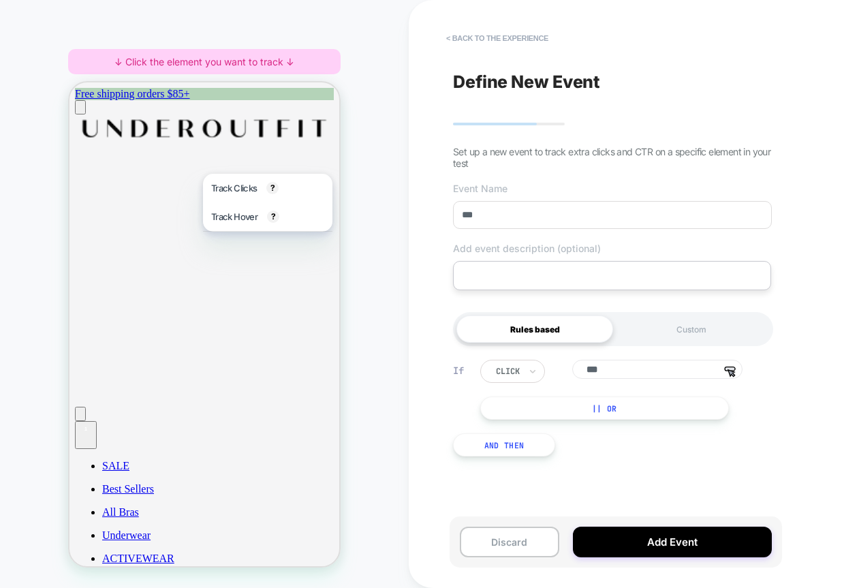
click at [680, 379] on input "***" at bounding box center [657, 369] width 170 height 19
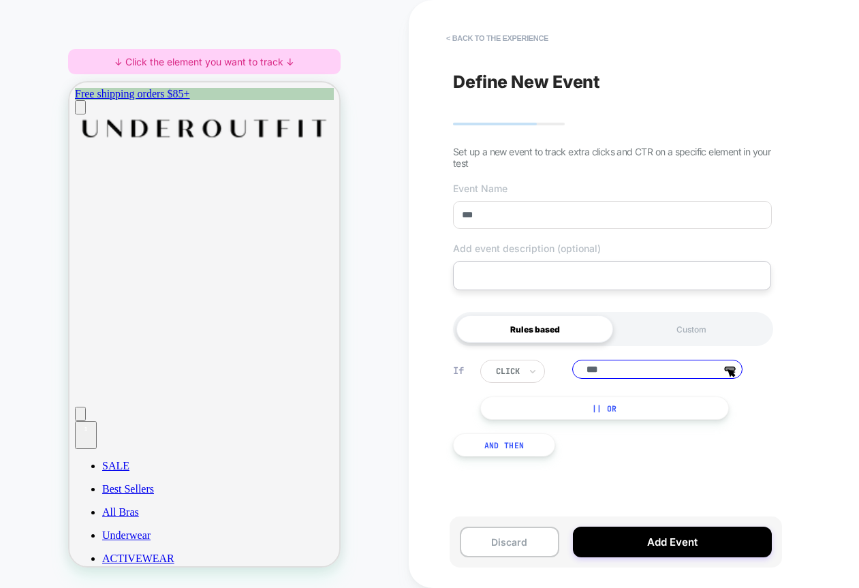
click at [740, 399] on div "click *** Group 6 Click the editor to make a change || Or" at bounding box center [622, 390] width 285 height 60
click at [741, 400] on div "click *** Group 6 Click the editor to make a change || Or" at bounding box center [622, 390] width 285 height 60
click at [718, 387] on div "click *** Click the editor to make a change || Or" at bounding box center [622, 390] width 285 height 60
click at [735, 398] on div "click *** Click the editor to make a change Click the editor to make a change |…" at bounding box center [622, 390] width 285 height 60
click at [743, 401] on div "click *** Click the editor to make a change || Or" at bounding box center [622, 390] width 285 height 60
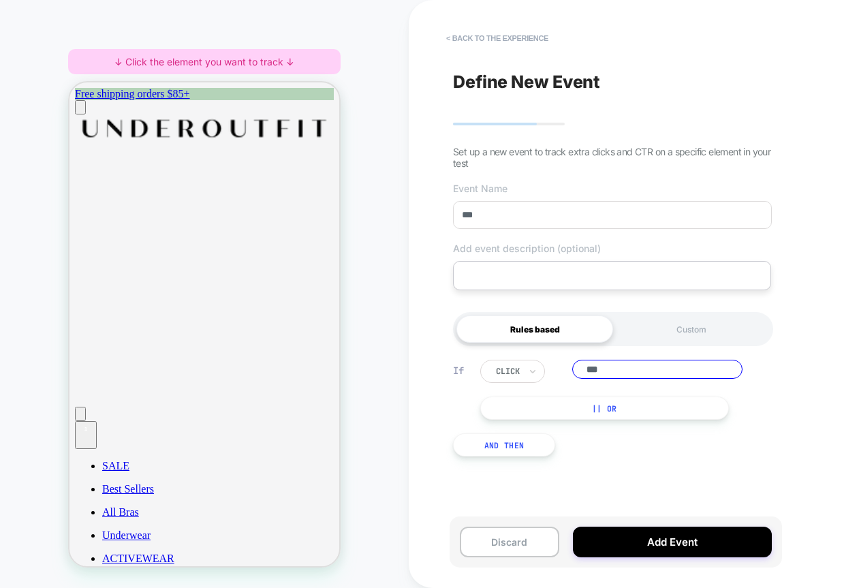
click at [708, 362] on input "***" at bounding box center [657, 369] width 170 height 19
click at [733, 375] on polygon at bounding box center [731, 373] width 7 height 7
click at [661, 370] on input "***" at bounding box center [657, 369] width 170 height 19
click at [714, 372] on input "***" at bounding box center [657, 369] width 170 height 19
click at [646, 409] on button "|| Or" at bounding box center [604, 408] width 249 height 23
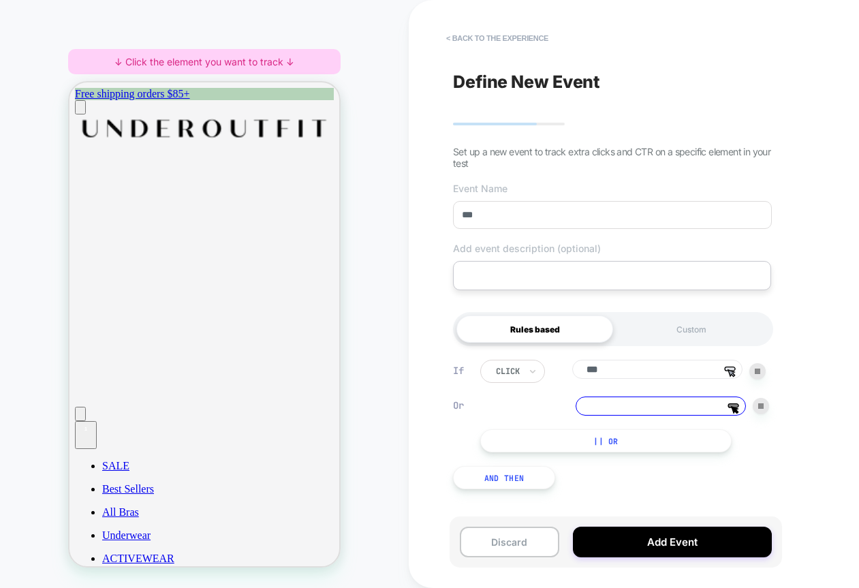
click at [638, 376] on input "***" at bounding box center [657, 369] width 170 height 19
click at [674, 413] on input at bounding box center [661, 406] width 170 height 19
click at [730, 408] on div "Click the editor to make a change" at bounding box center [733, 394] width 87 height 30
click at [621, 369] on input "***" at bounding box center [657, 369] width 170 height 19
click at [738, 404] on input at bounding box center [661, 406] width 170 height 19
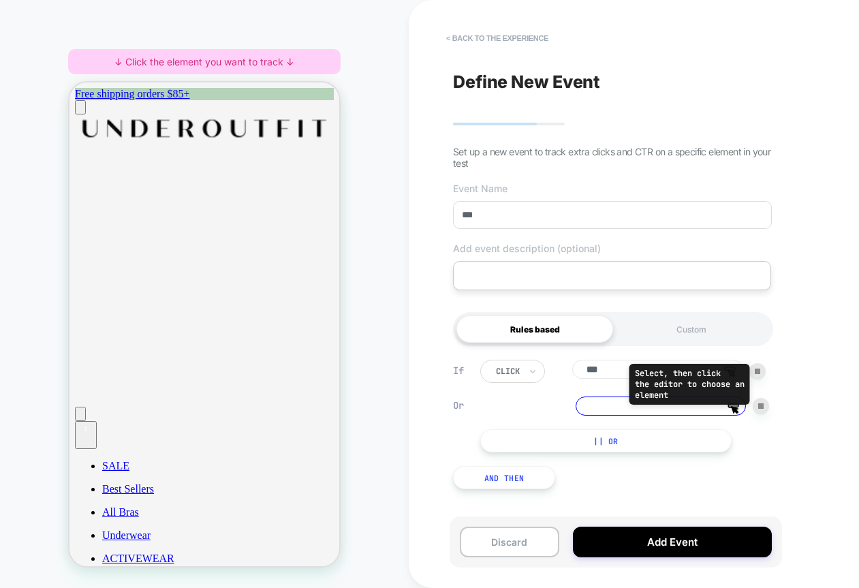
click at [734, 374] on div "Select, then click the editor to choose an element" at bounding box center [690, 384] width 121 height 41
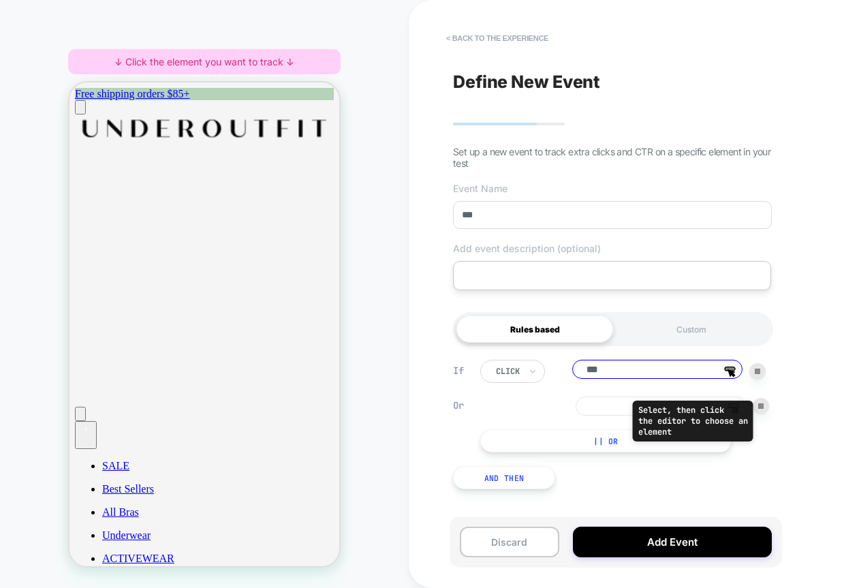
click at [735, 409] on div "Select, then click the editor to choose an element" at bounding box center [693, 421] width 121 height 41
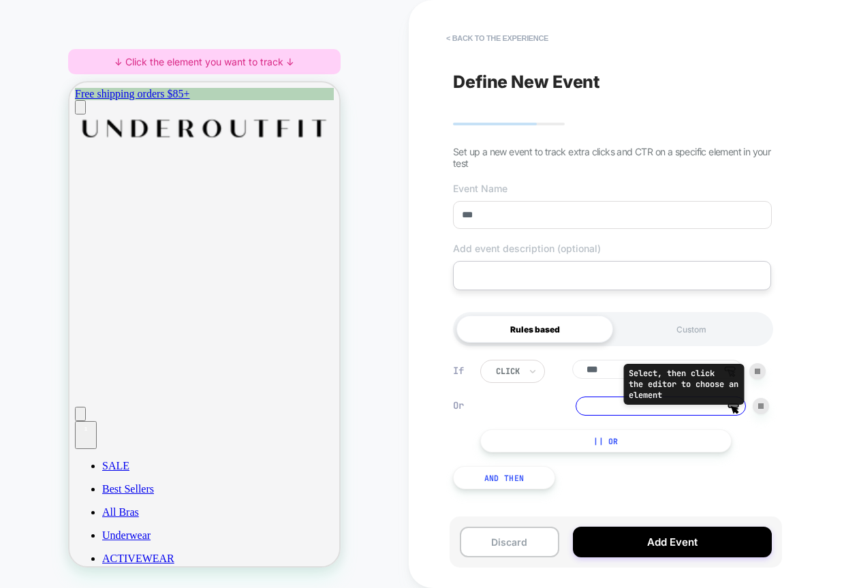
click at [733, 368] on div "Select, then click the editor to choose an element" at bounding box center [683, 384] width 121 height 41
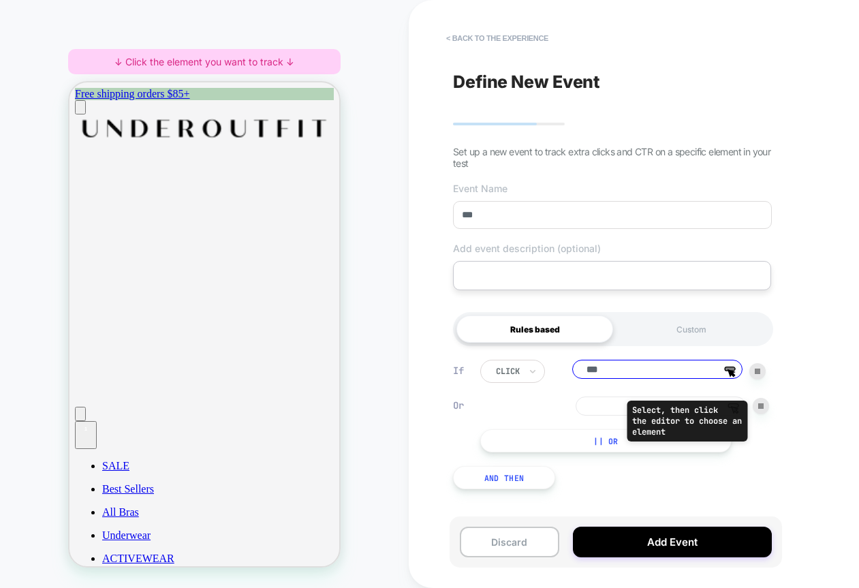
click at [735, 407] on div "Select, then click the editor to choose an element" at bounding box center [687, 421] width 121 height 41
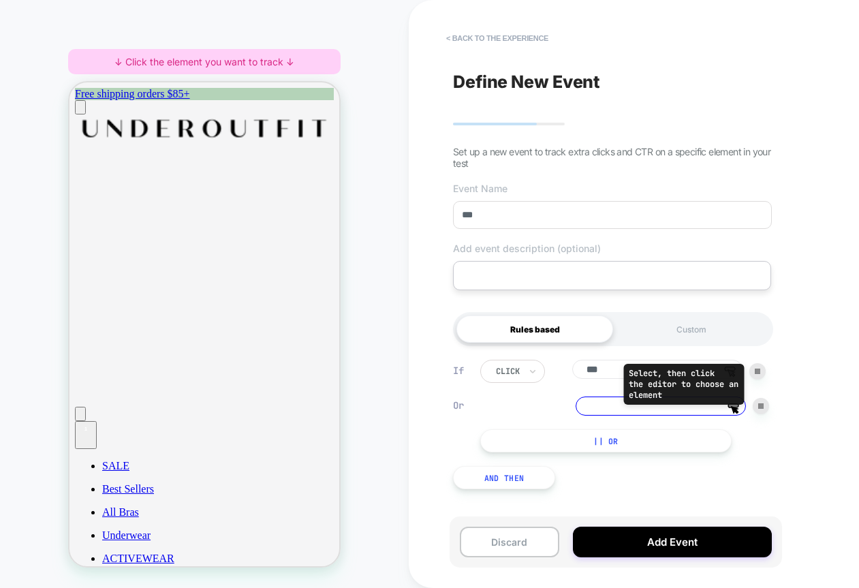
click at [735, 372] on div "Select, then click the editor to choose an element" at bounding box center [683, 384] width 121 height 41
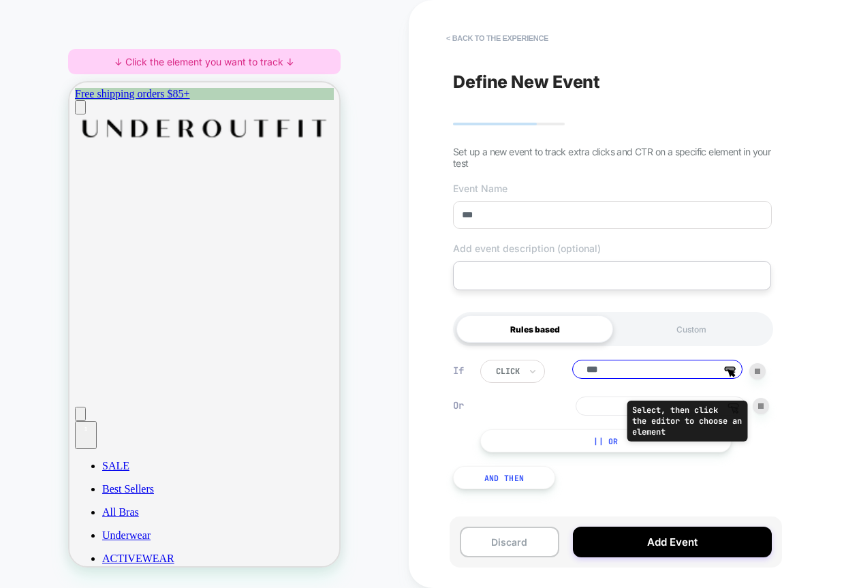
click at [737, 409] on div "Select, then click the editor to choose an element" at bounding box center [687, 421] width 121 height 41
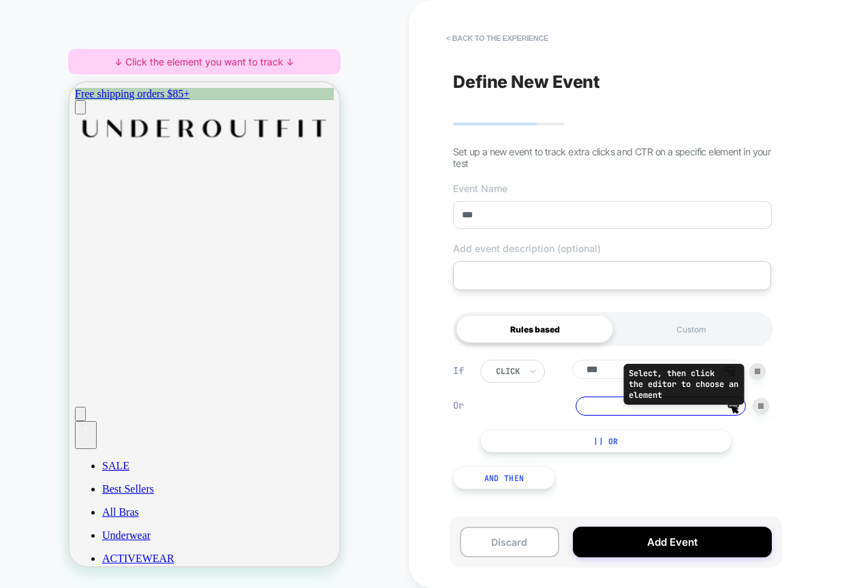
click at [733, 371] on div "Select, then click the editor to choose an element" at bounding box center [683, 384] width 121 height 41
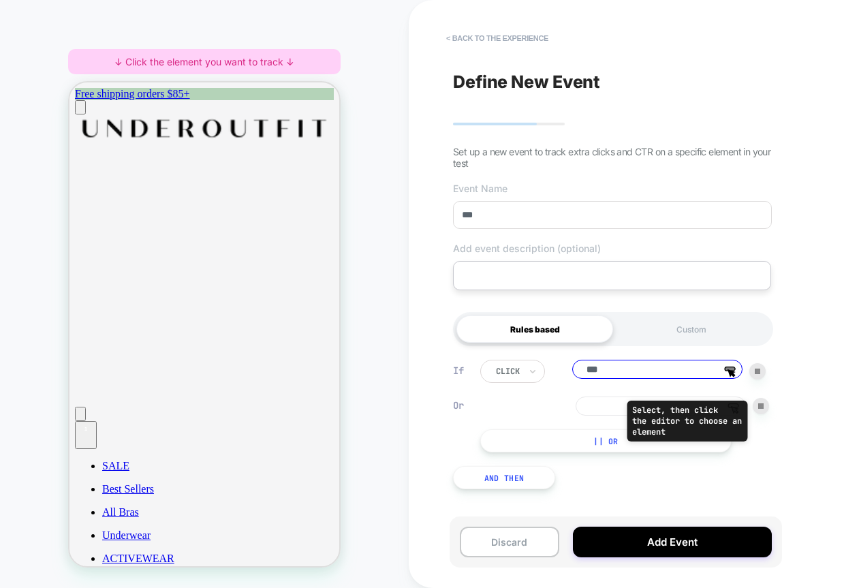
click at [739, 414] on div "Select, then click the editor to choose an element" at bounding box center [687, 421] width 121 height 41
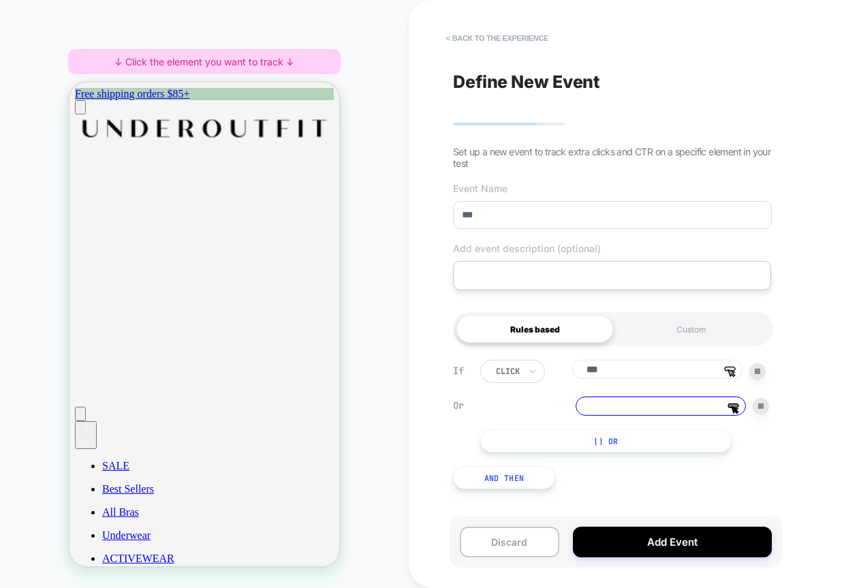
click at [705, 373] on input "***" at bounding box center [657, 369] width 170 height 19
click at [653, 401] on input at bounding box center [661, 406] width 170 height 19
click at [687, 365] on input "***" at bounding box center [657, 369] width 170 height 19
click at [683, 403] on input at bounding box center [661, 406] width 170 height 19
click at [681, 554] on button "Add Event" at bounding box center [672, 542] width 199 height 31
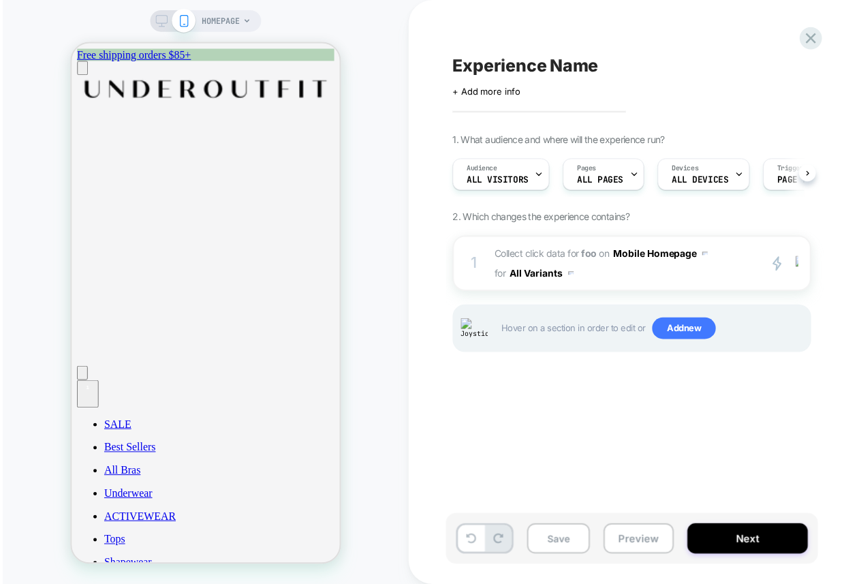
scroll to position [0, 1]
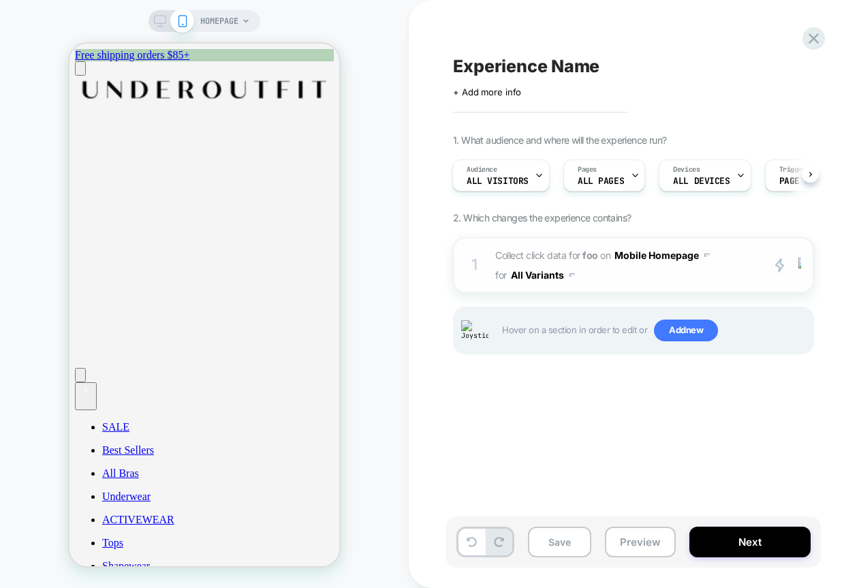
click at [673, 281] on span "Collect click data for foo on Mobile Homepage for All Variants" at bounding box center [625, 265] width 260 height 40
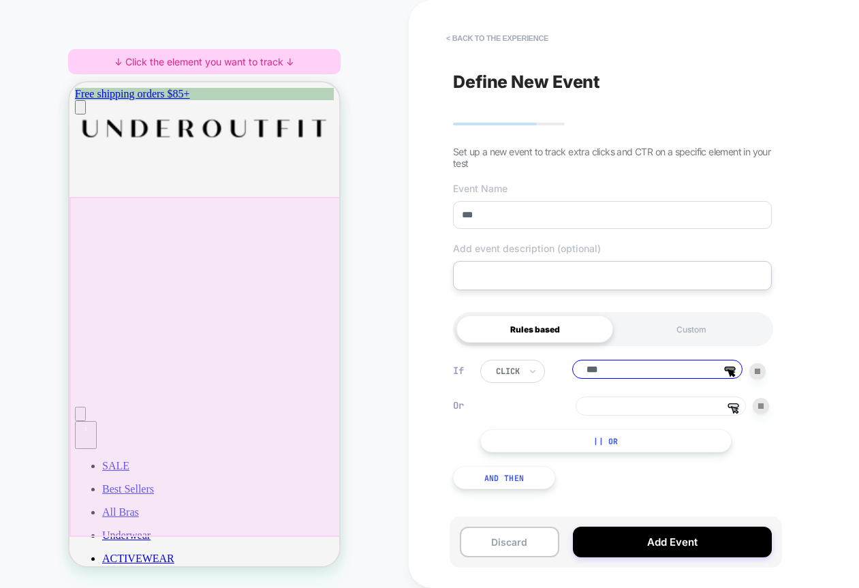
click at [236, 290] on div at bounding box center [205, 367] width 273 height 340
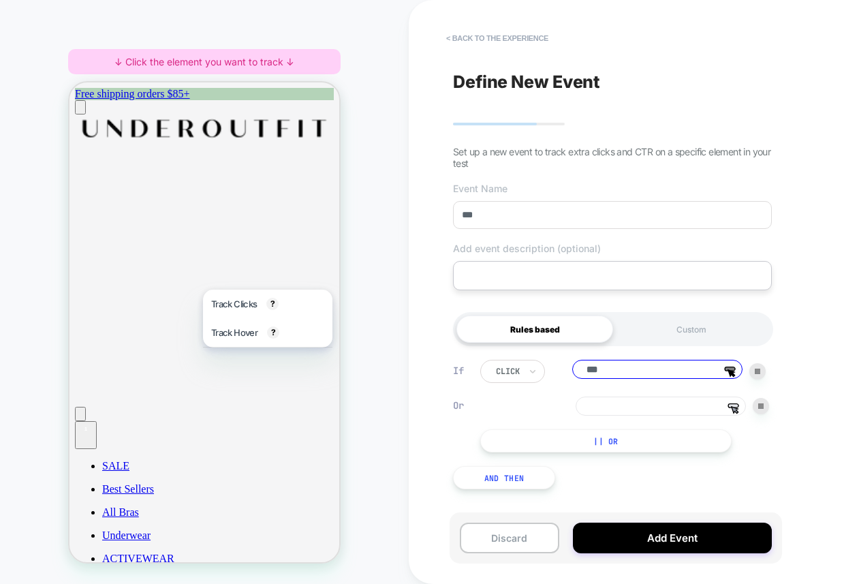
click at [334, 248] on div at bounding box center [204, 365] width 270 height 337
click at [495, 42] on button "< back to the experience" at bounding box center [497, 38] width 116 height 22
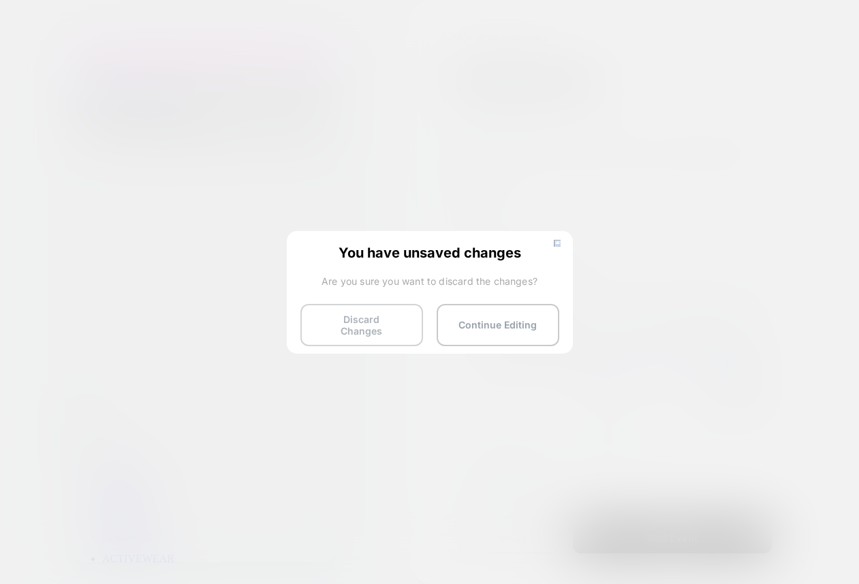
click at [345, 333] on button "Discard Changes" at bounding box center [361, 325] width 123 height 42
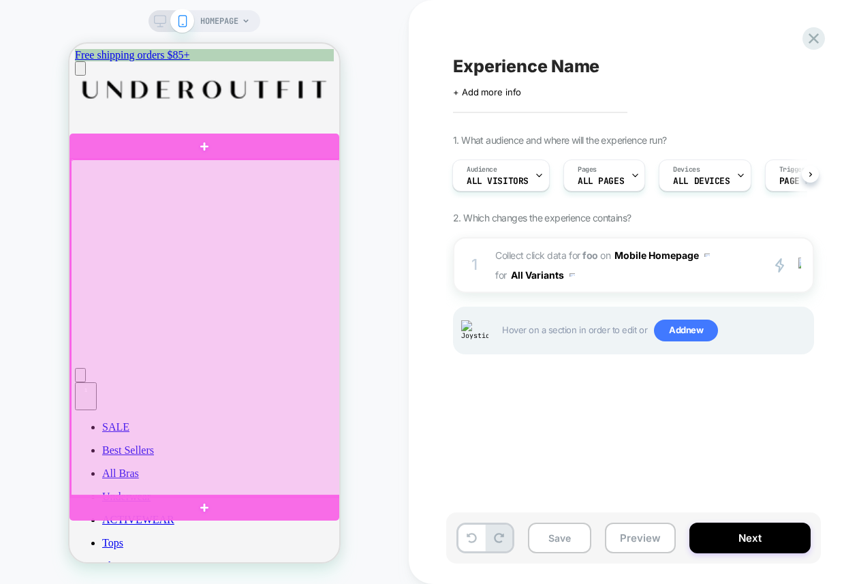
click at [298, 310] on div at bounding box center [206, 327] width 270 height 337
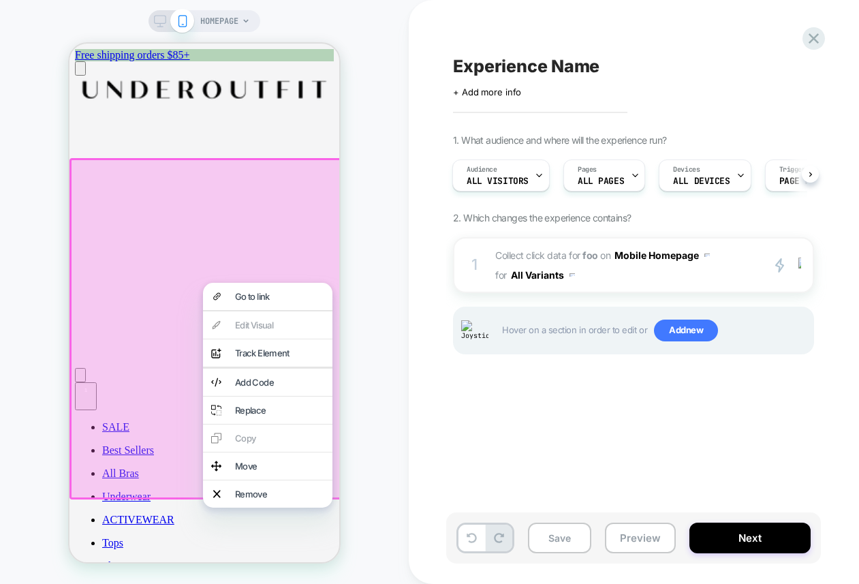
click at [253, 236] on div at bounding box center [206, 328] width 274 height 341
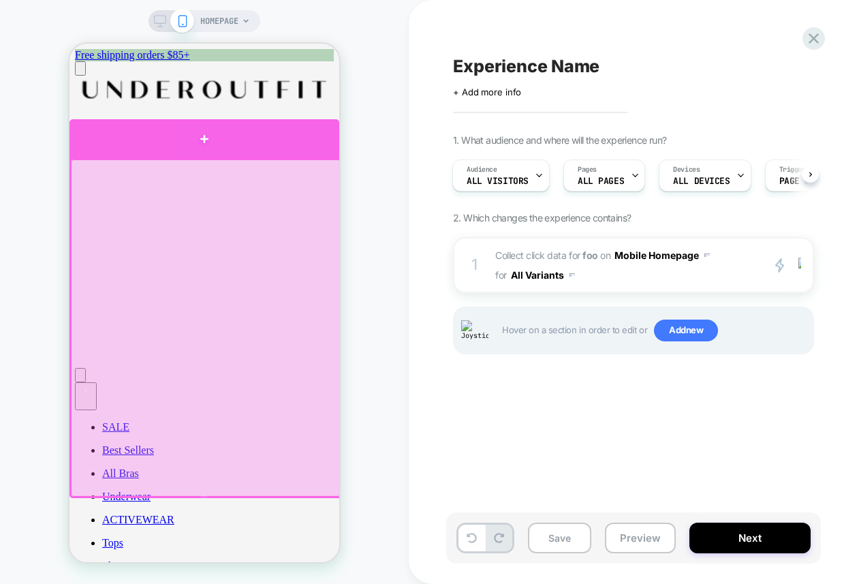
click at [291, 147] on div at bounding box center [204, 139] width 270 height 40
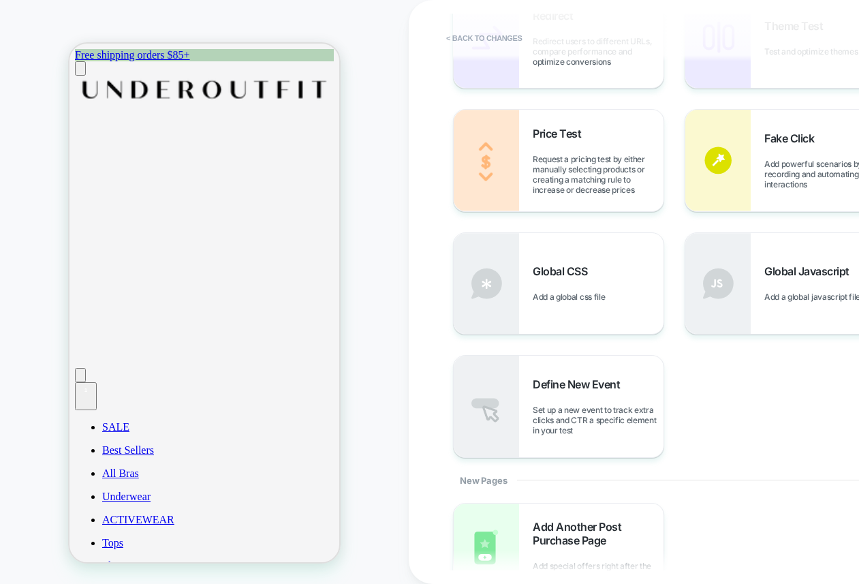
scroll to position [501, 0]
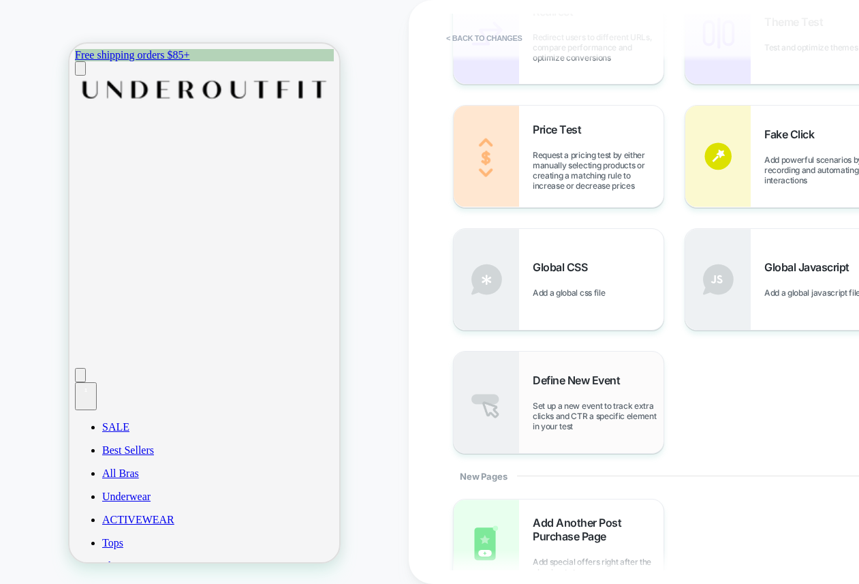
click at [612, 386] on span "Define New Event" at bounding box center [580, 380] width 94 height 14
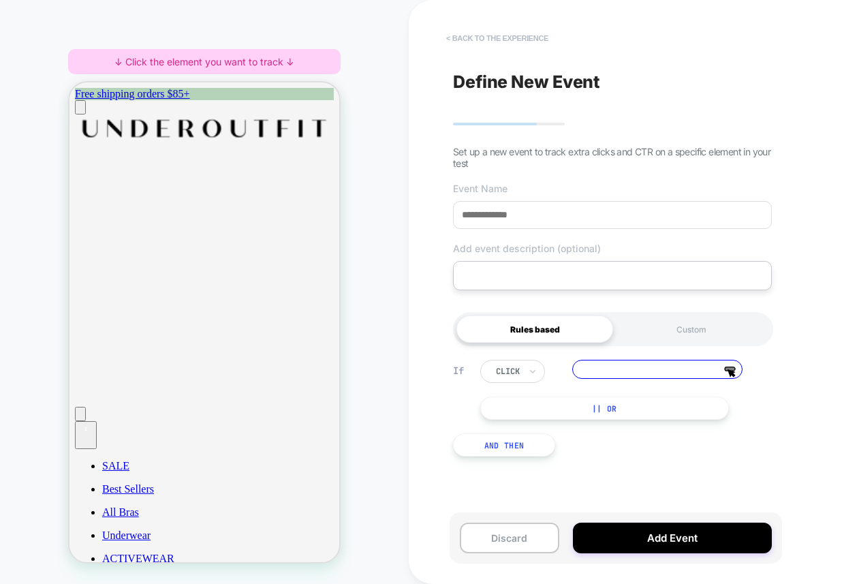
click at [484, 35] on button "< back to the experience" at bounding box center [497, 38] width 116 height 22
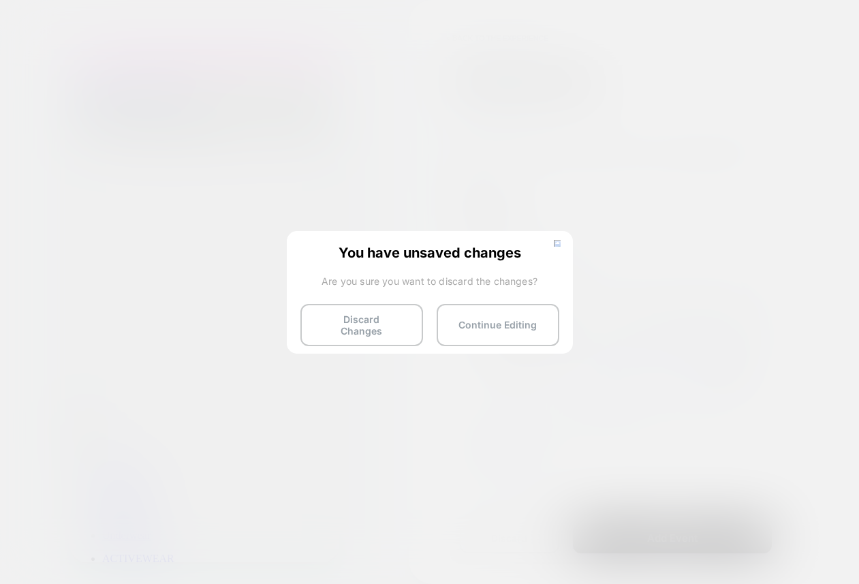
click at [350, 338] on div "You have unsaved changes Are you sure you want to discard the changes? Discard …" at bounding box center [430, 291] width 286 height 121
click at [358, 326] on button "Discard Changes" at bounding box center [361, 325] width 123 height 42
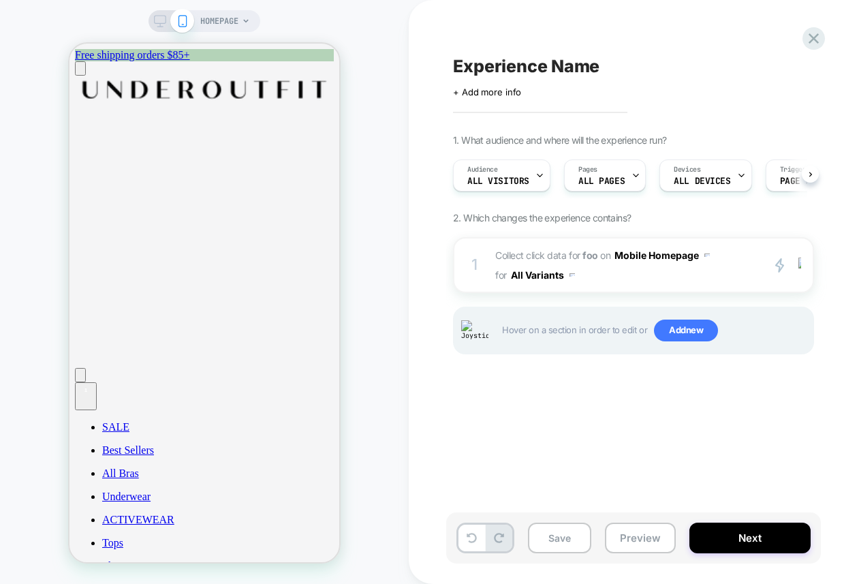
scroll to position [0, 1]
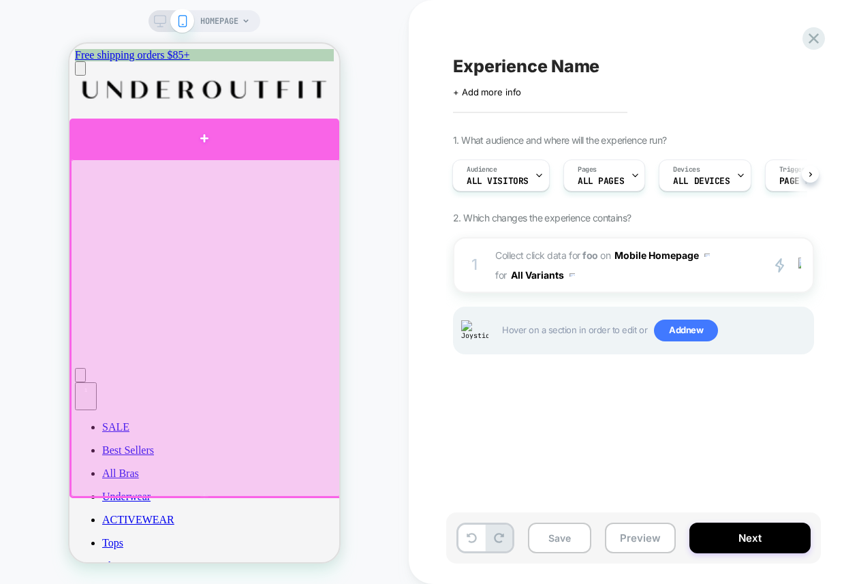
click at [296, 142] on div at bounding box center [204, 139] width 270 height 40
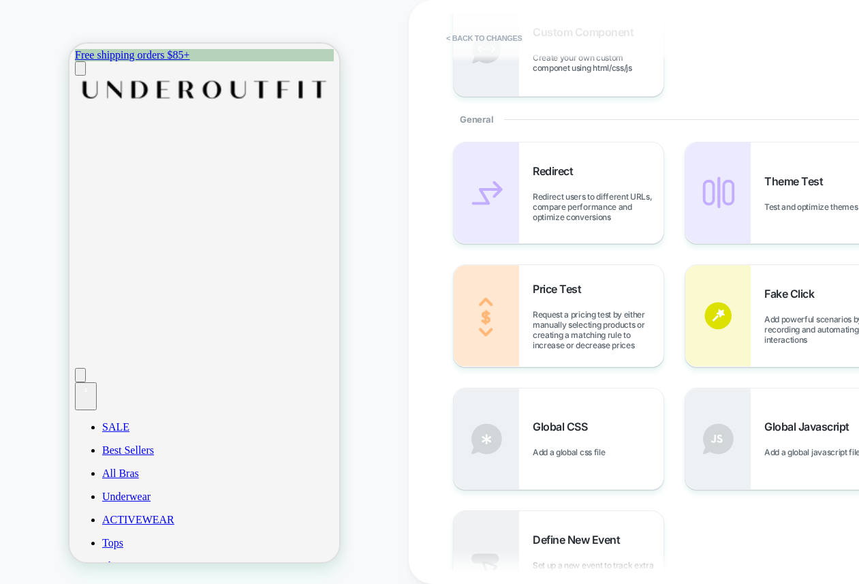
scroll to position [358, 0]
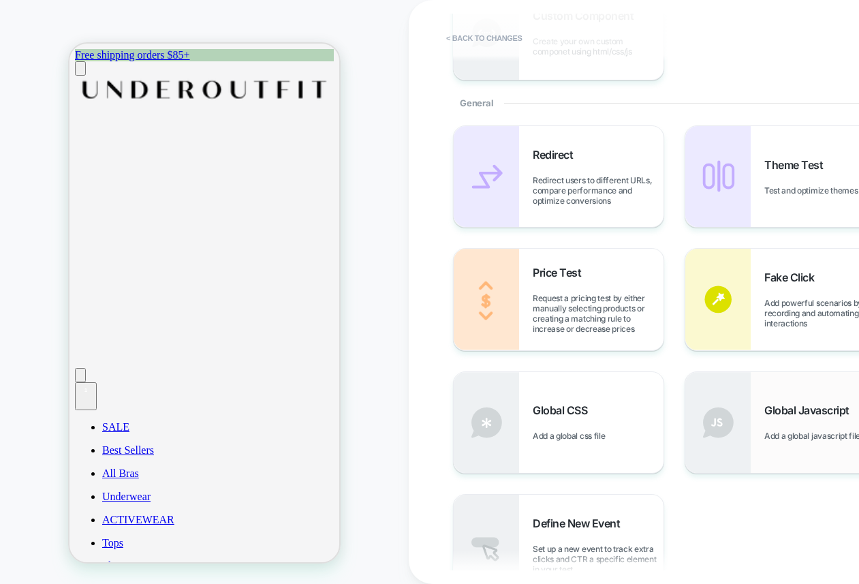
click at [737, 416] on img at bounding box center [717, 422] width 65 height 101
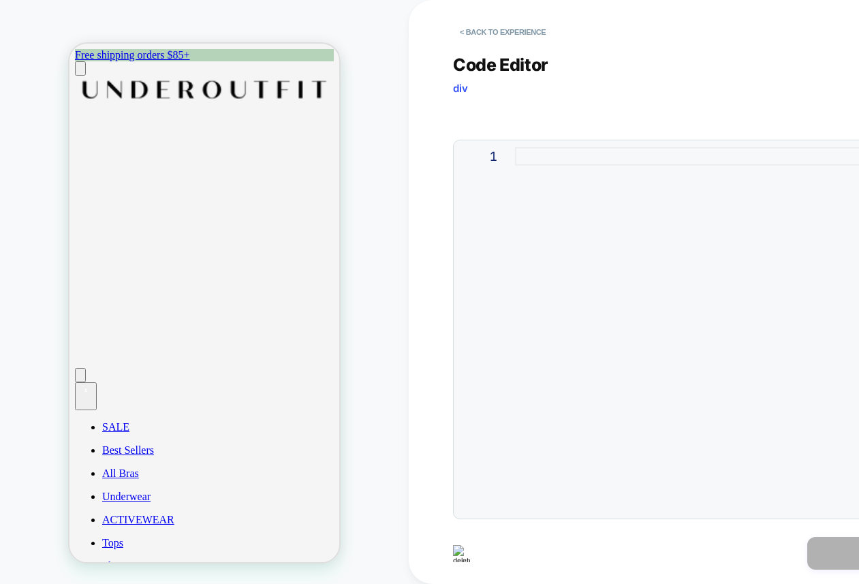
click at [697, 339] on div at bounding box center [725, 329] width 421 height 365
click at [494, 31] on button "< Back to experience" at bounding box center [502, 32] width 99 height 22
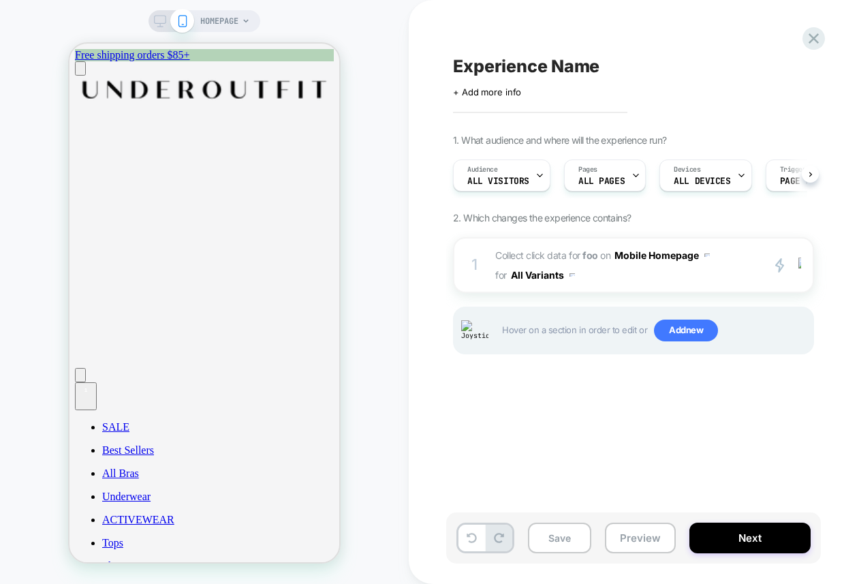
scroll to position [0, 1]
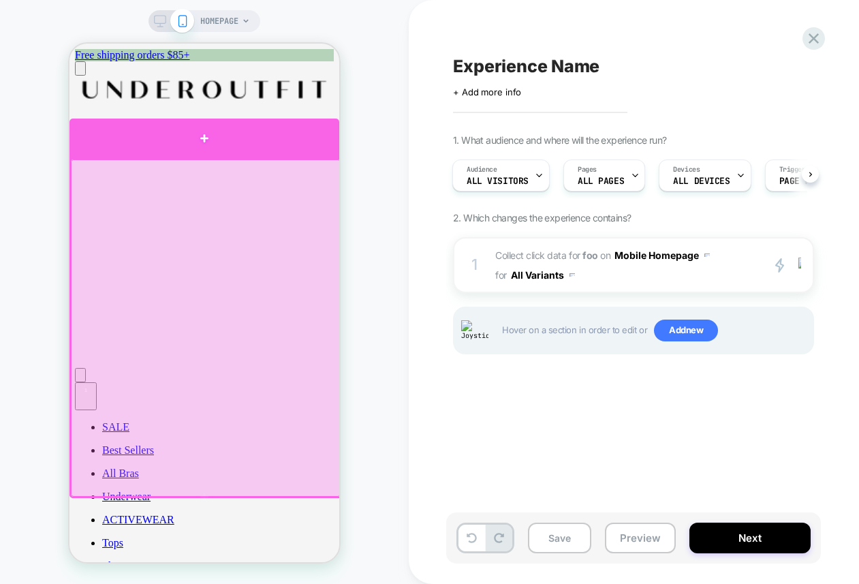
click at [206, 147] on div at bounding box center [204, 139] width 270 height 40
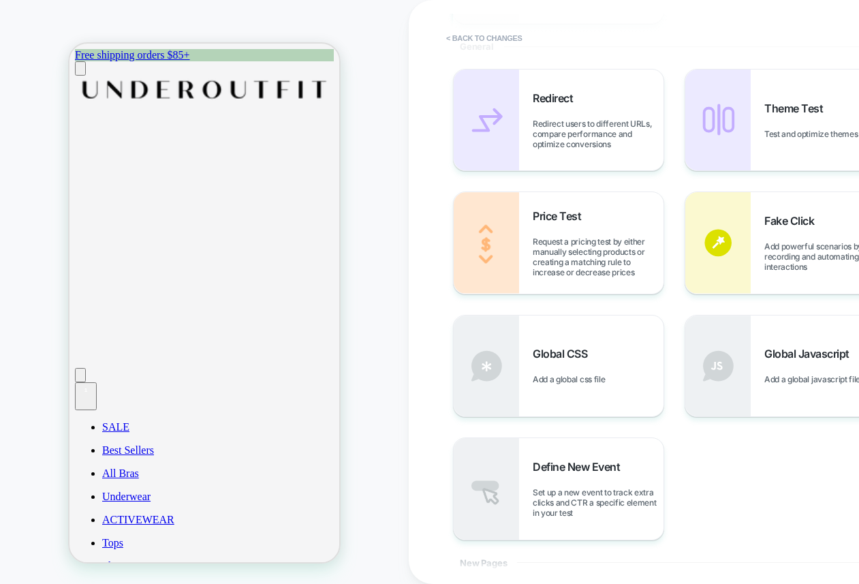
scroll to position [416, 0]
click at [738, 208] on img at bounding box center [717, 241] width 65 height 101
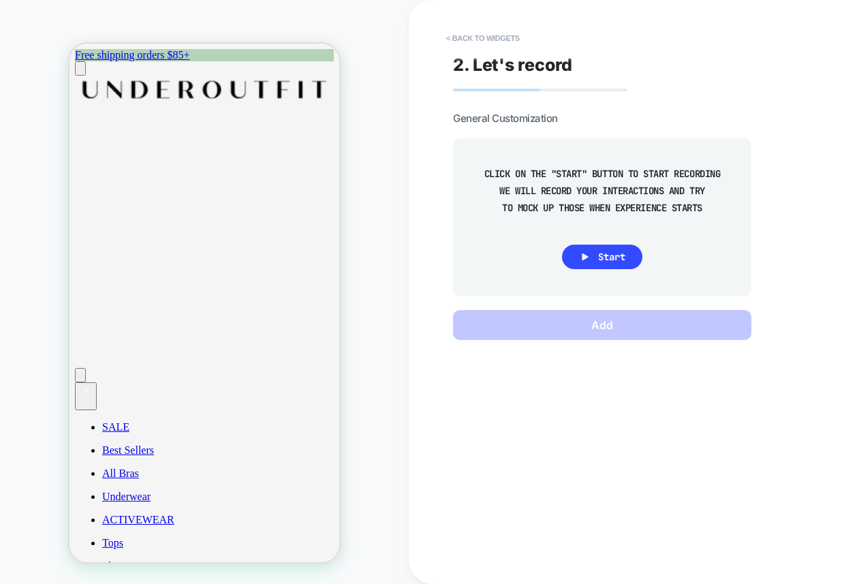
click at [373, 146] on div "HOMEPAGE" at bounding box center [204, 292] width 409 height 557
click at [243, 149] on div at bounding box center [204, 135] width 270 height 45
click at [478, 32] on button "< Back to widgets" at bounding box center [482, 38] width 87 height 22
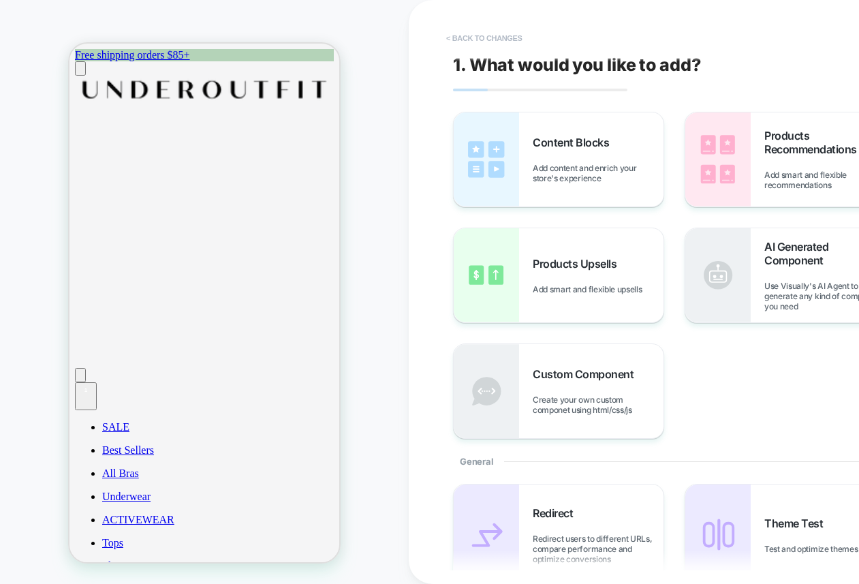
click at [478, 32] on button "< Back to changes" at bounding box center [484, 38] width 90 height 22
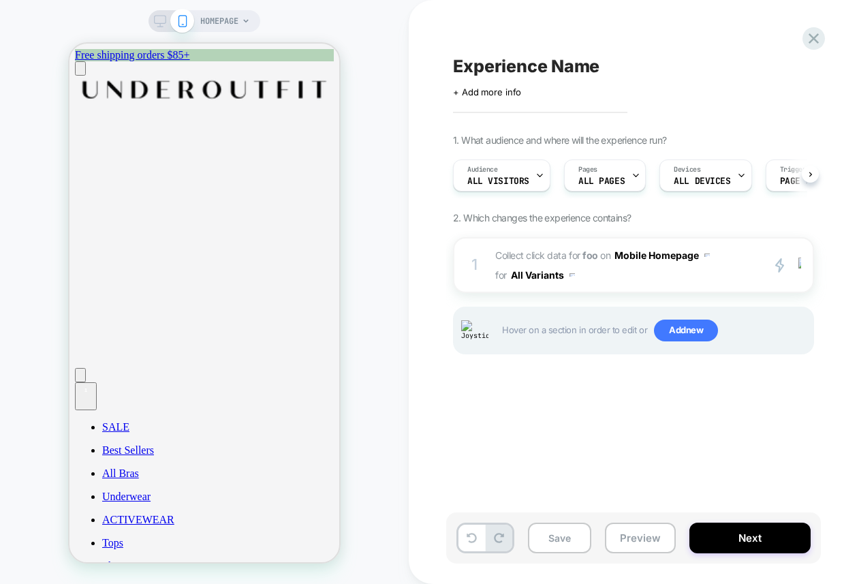
scroll to position [0, 1]
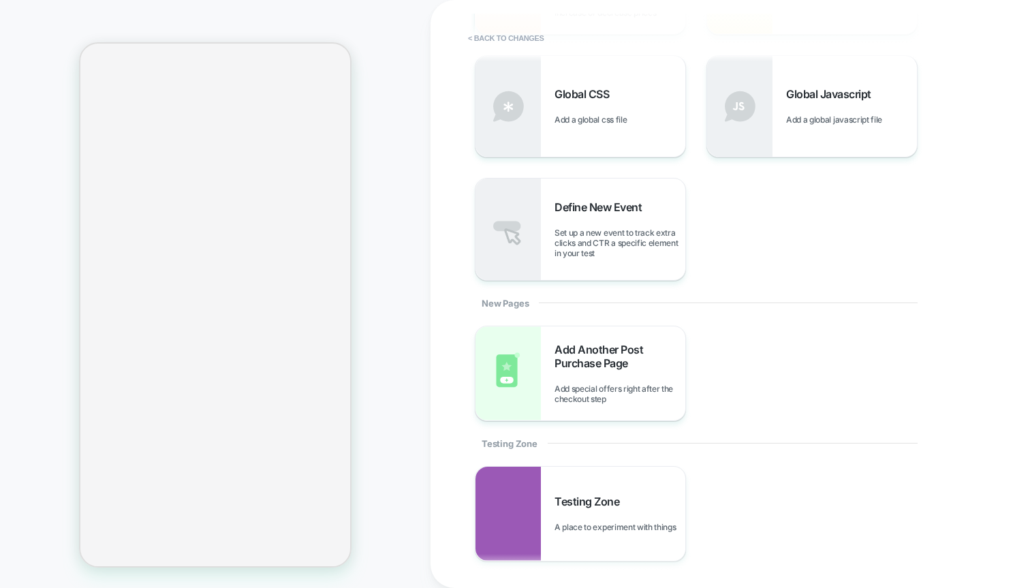
scroll to position [692, 0]
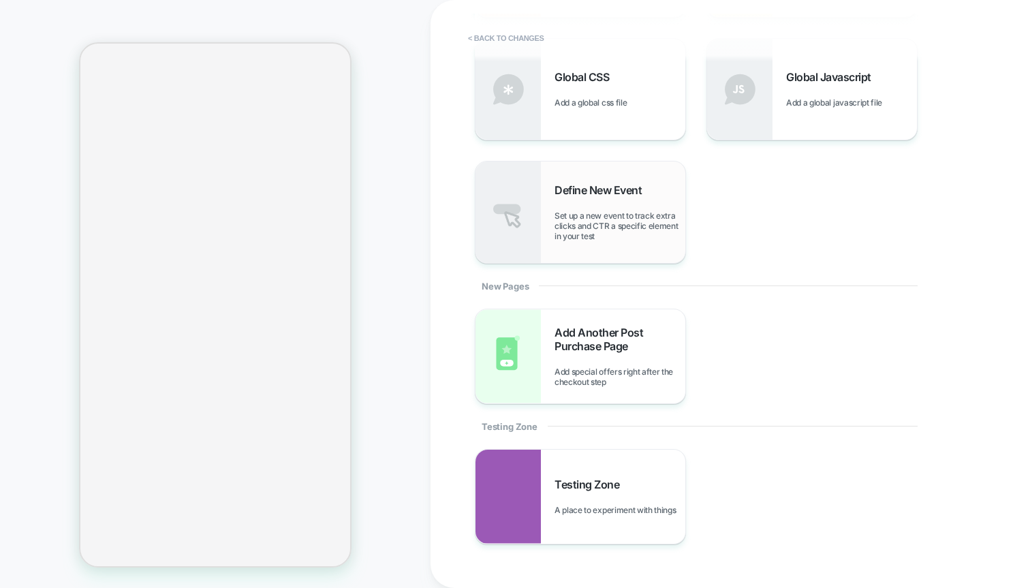
click at [613, 251] on div "Define New Event Set up a new event to track extra clicks and CTR a specific el…" at bounding box center [581, 211] width 210 height 101
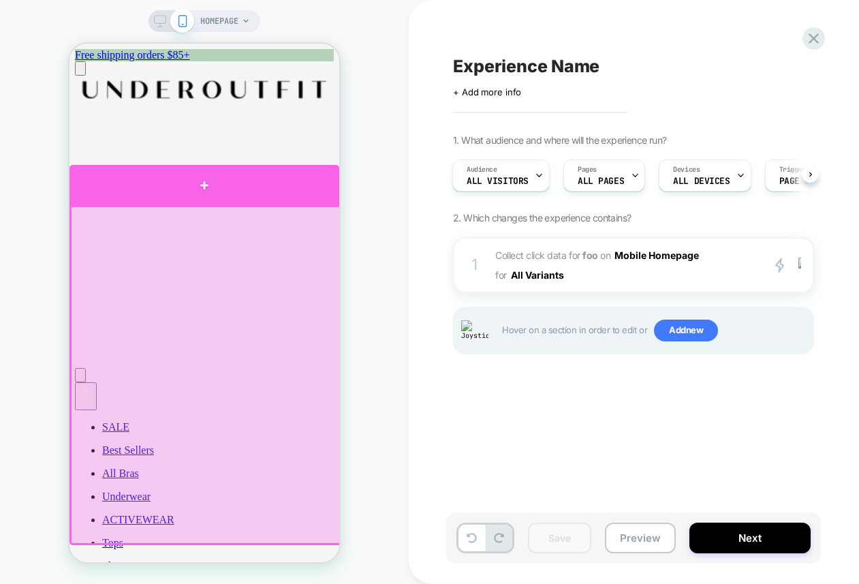
click at [279, 185] on div at bounding box center [204, 185] width 270 height 41
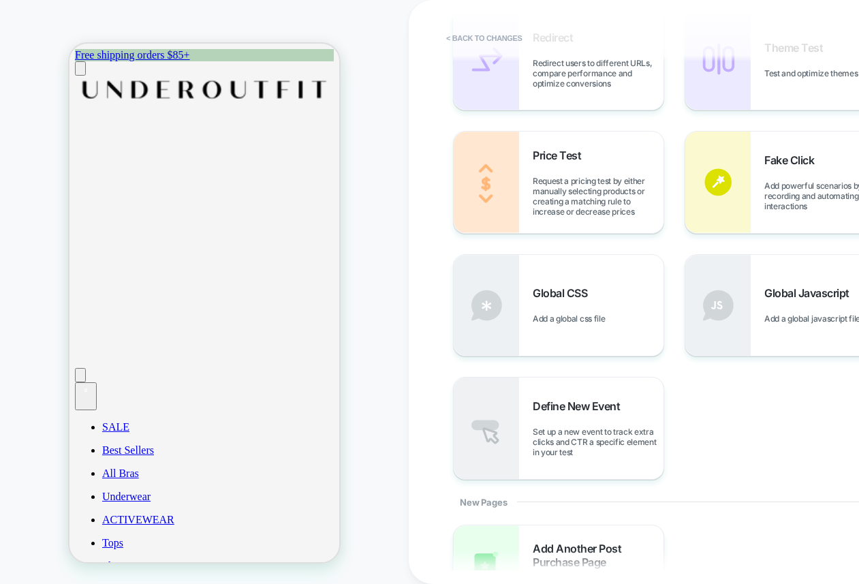
scroll to position [476, 0]
click at [591, 427] on span "Set up a new event to track extra clicks and CTR a specific element in your test" at bounding box center [598, 441] width 131 height 31
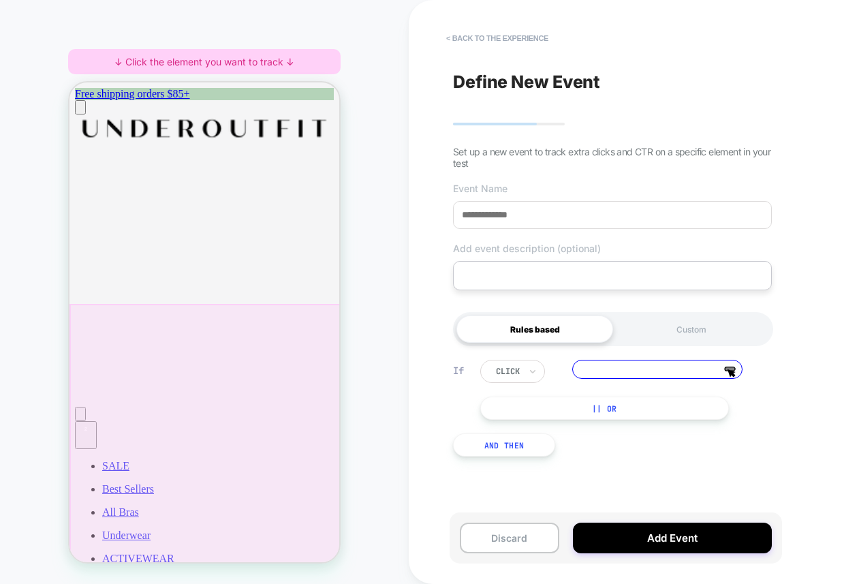
click at [294, 360] on div at bounding box center [205, 474] width 273 height 340
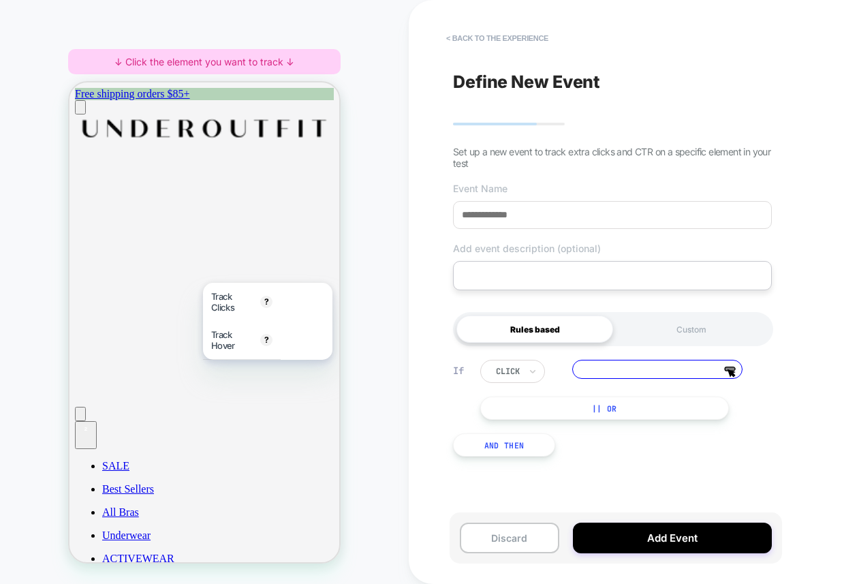
click at [395, 292] on div "HOMEPAGE ↓ Click the element you want to track ↓" at bounding box center [204, 292] width 409 height 557
click at [393, 307] on div "HOMEPAGE ↓ Click the element you want to track ↓" at bounding box center [204, 292] width 409 height 557
click at [396, 287] on div "HOMEPAGE ↓ Click the element you want to track ↓" at bounding box center [204, 292] width 409 height 557
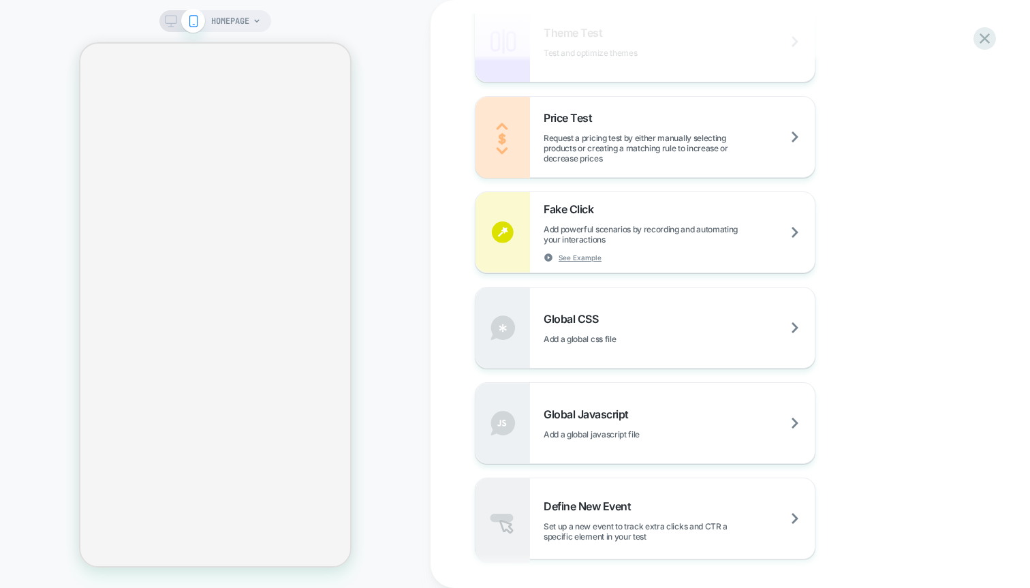
scroll to position [1019, 0]
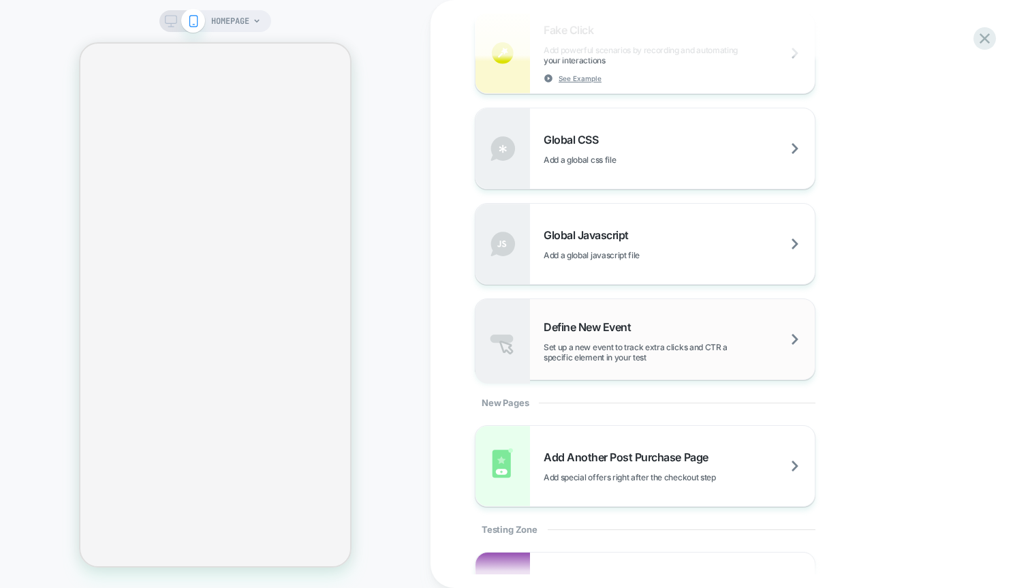
click at [685, 335] on div "Define New Event Set up a new event to track extra clicks and CTR a specific el…" at bounding box center [679, 341] width 271 height 42
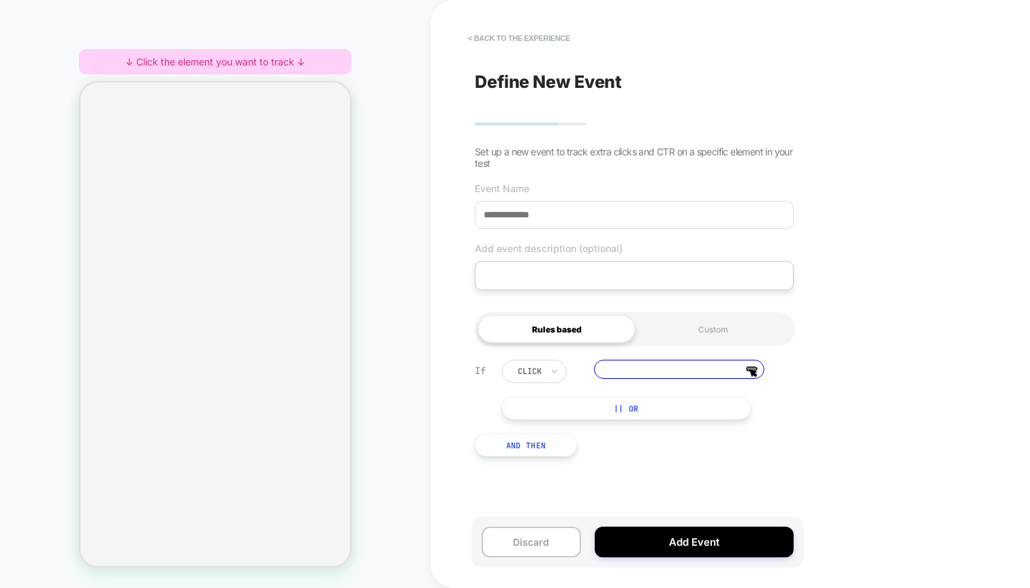
click at [518, 163] on div "Define New Event Set up a new event to track extra clicks and CTR on a specific…" at bounding box center [634, 294] width 333 height 561
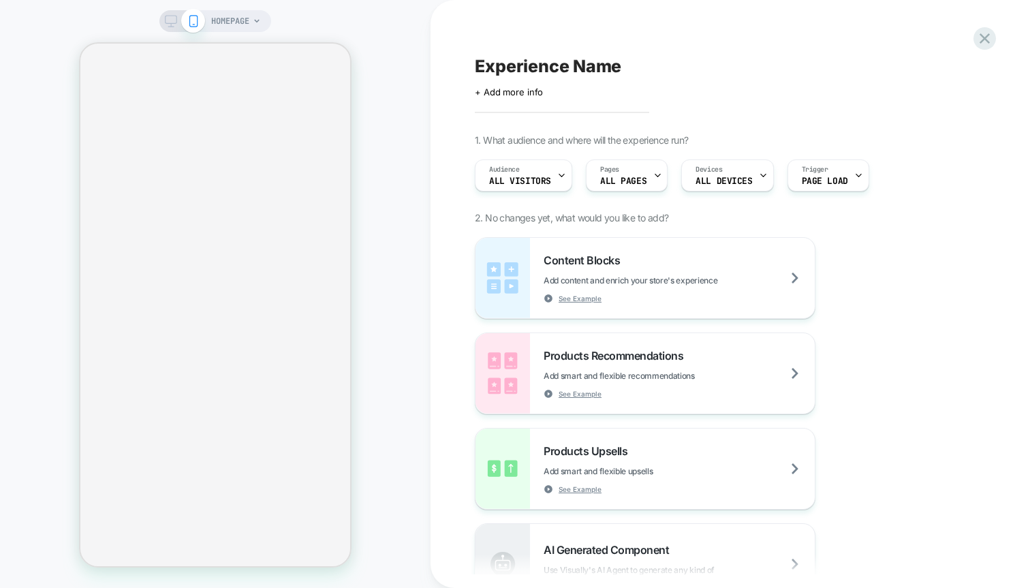
click at [404, 263] on div "HOMEPAGE" at bounding box center [215, 294] width 431 height 561
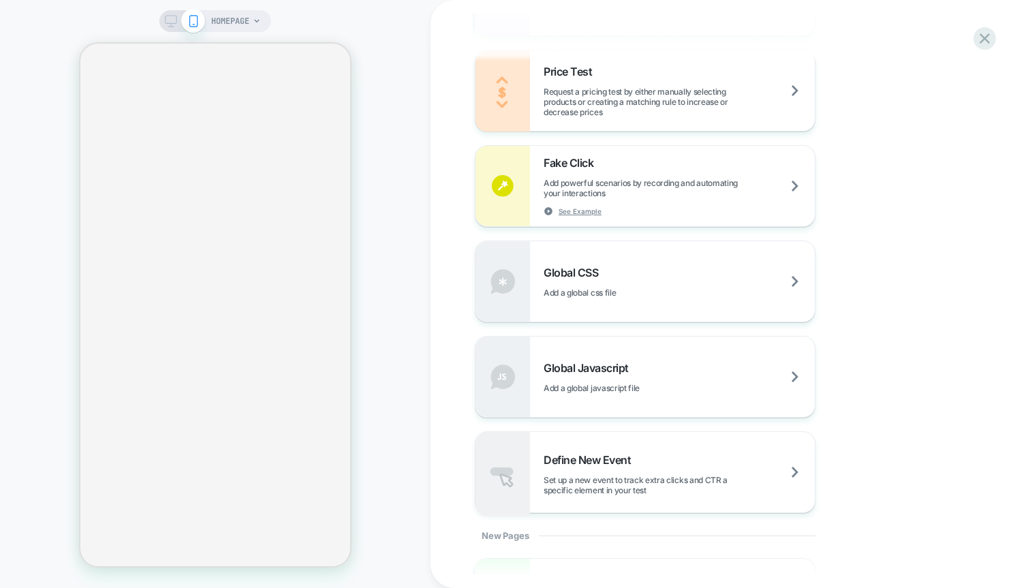
scroll to position [892, 0]
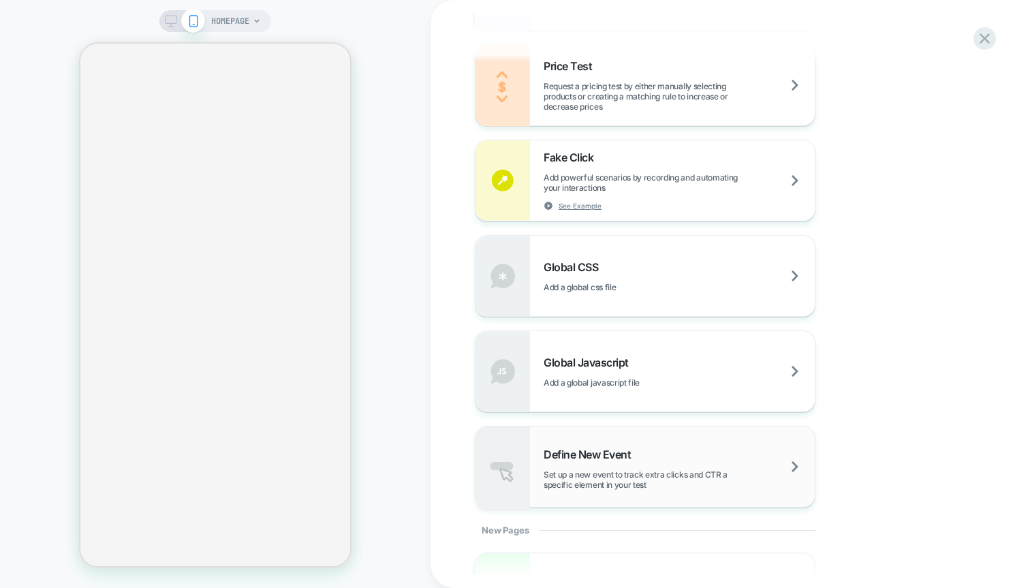
click at [643, 444] on div "Define New Event Set up a new event to track extra clicks and CTR a specific el…" at bounding box center [645, 467] width 339 height 80
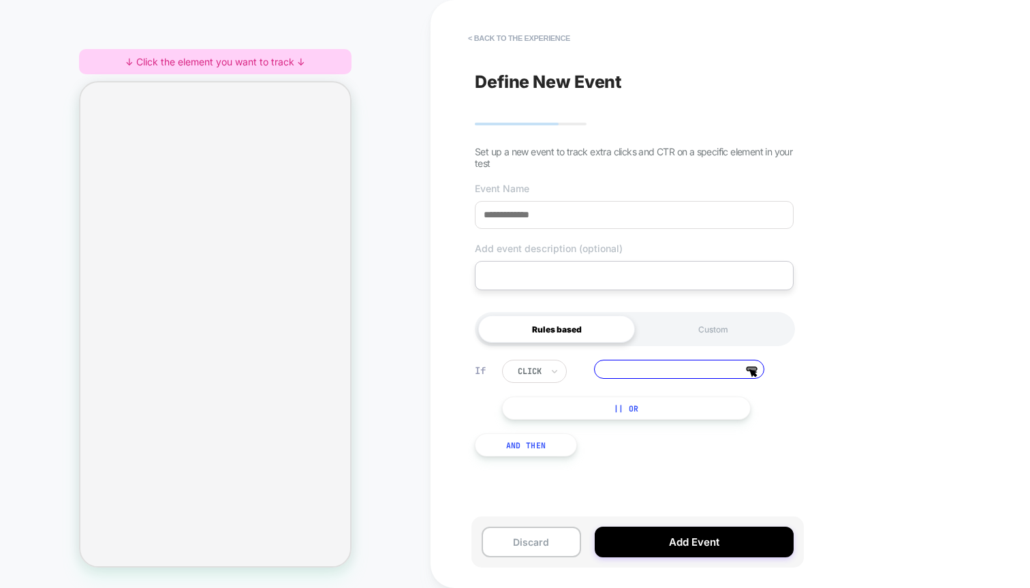
click at [419, 250] on div "HOMEPAGE ↓ Click the element you want to track ↓" at bounding box center [215, 294] width 431 height 561
click at [520, 37] on button "< back to the experience" at bounding box center [519, 38] width 116 height 22
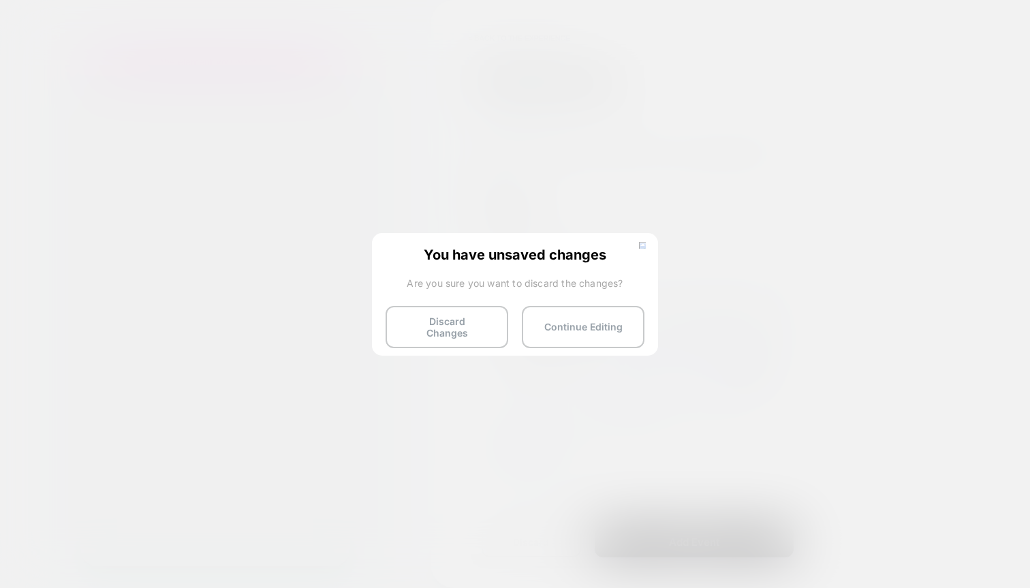
click at [647, 243] on button at bounding box center [642, 247] width 15 height 12
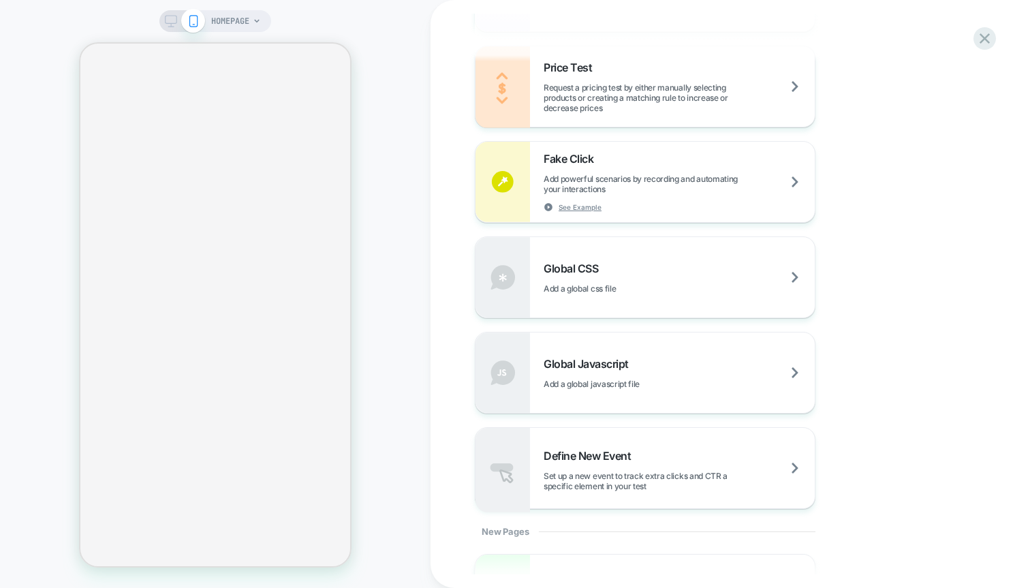
scroll to position [892, 0]
click at [604, 478] on span "Set up a new event to track extra clicks and CTR a specific element in your test" at bounding box center [679, 479] width 271 height 20
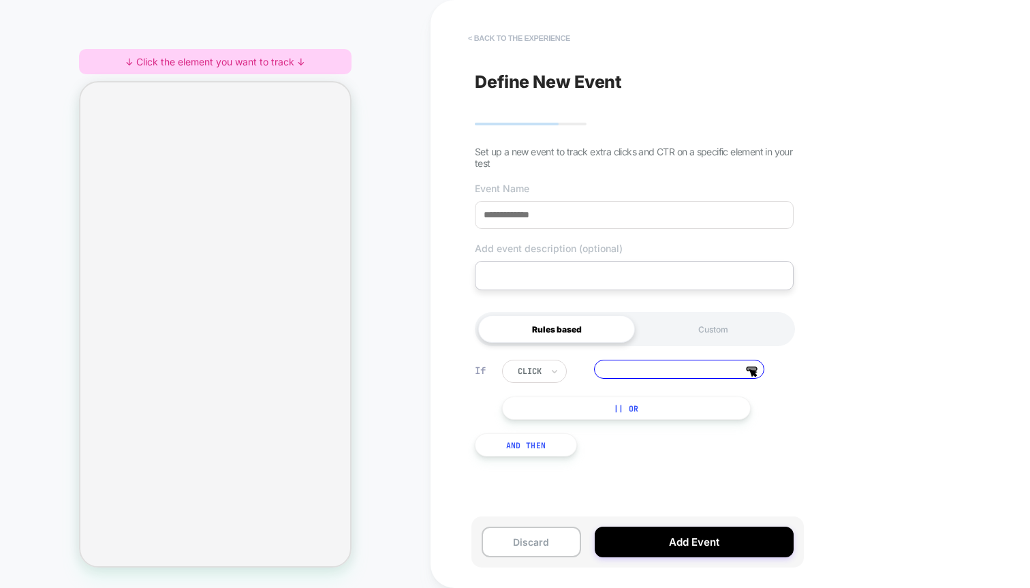
click at [495, 30] on button "< back to the experience" at bounding box center [519, 38] width 116 height 22
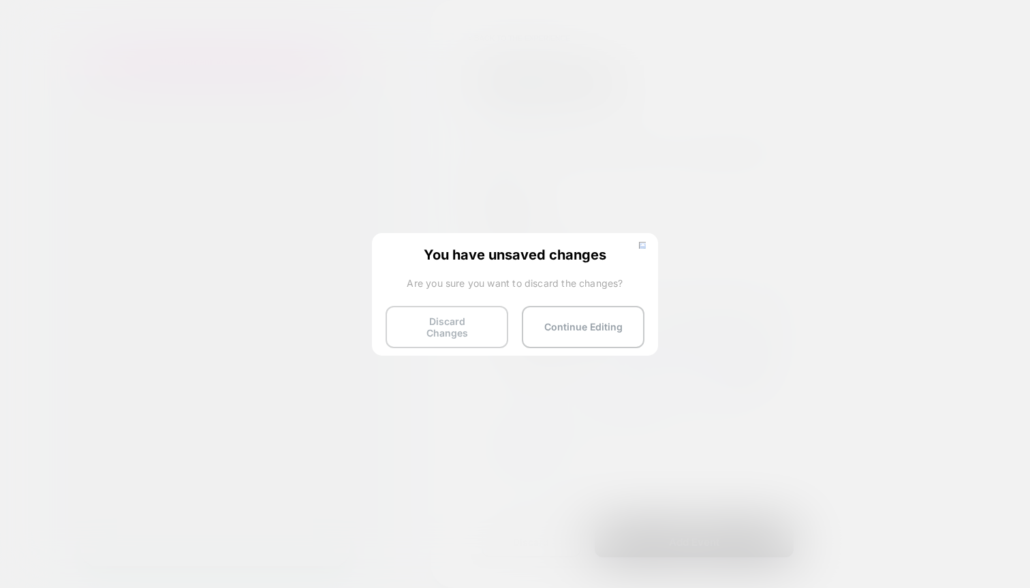
click at [442, 338] on button "Discard Changes" at bounding box center [447, 327] width 123 height 42
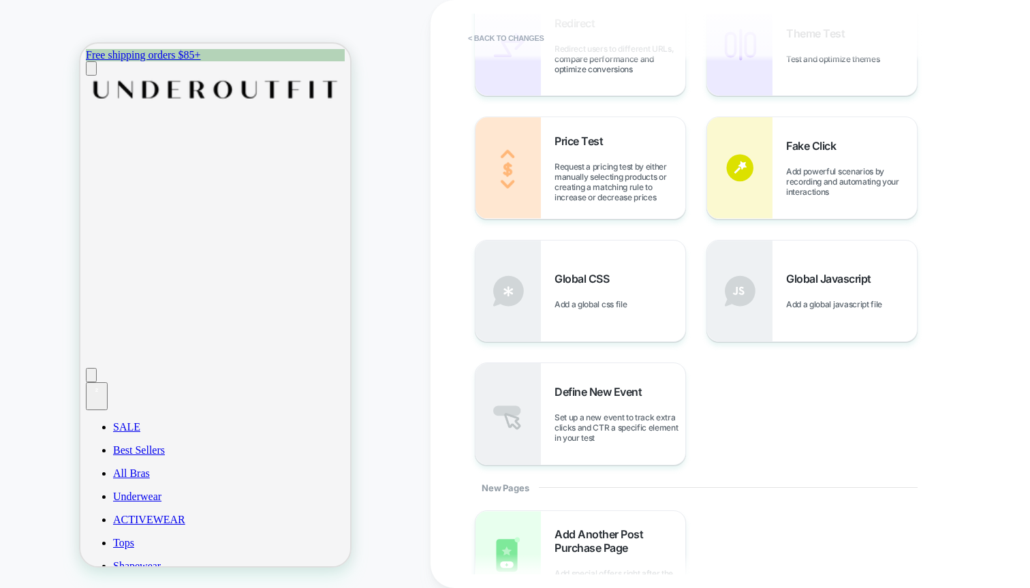
scroll to position [525, 0]
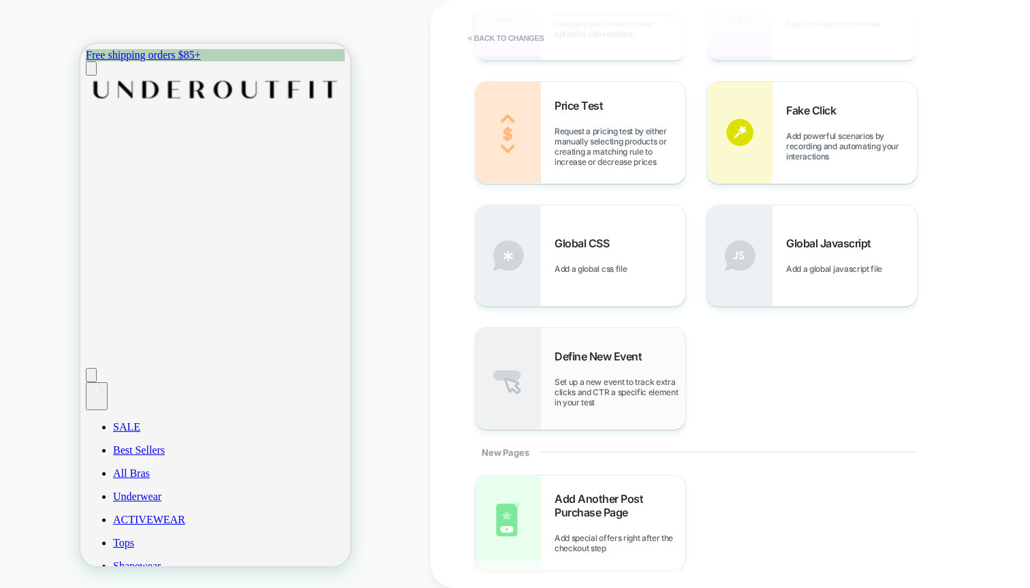
click at [652, 388] on span "Set up a new event to track extra clicks and CTR a specific element in your test" at bounding box center [620, 392] width 131 height 31
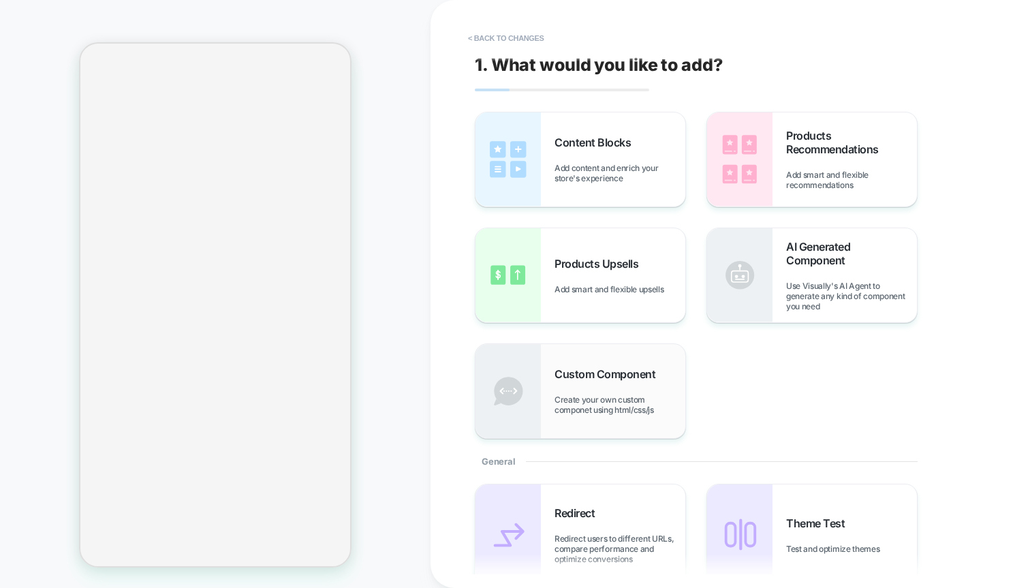
scroll to position [25, 0]
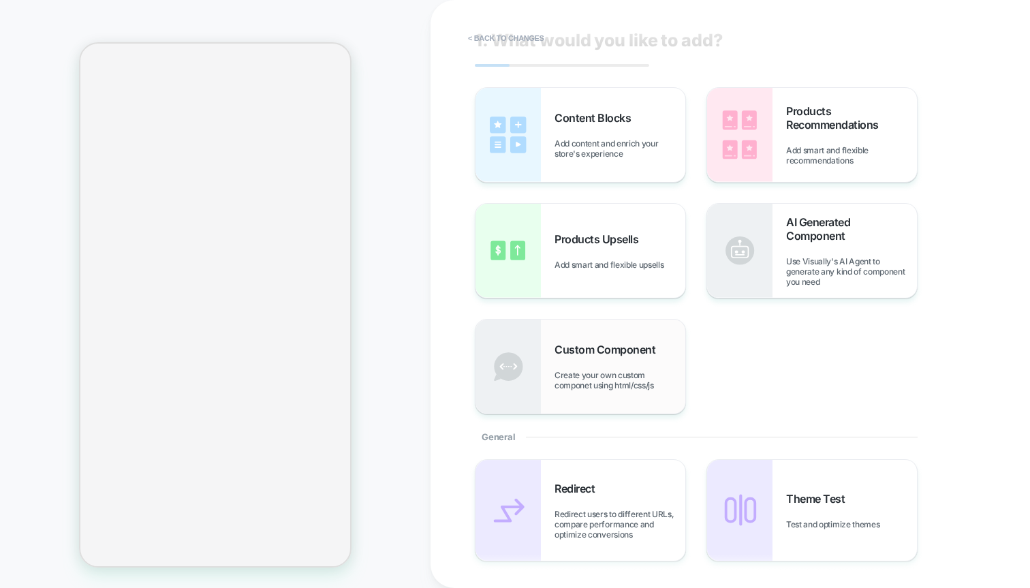
click at [580, 359] on div "Custom Component Create your own custom componet using html/css/js" at bounding box center [620, 367] width 131 height 48
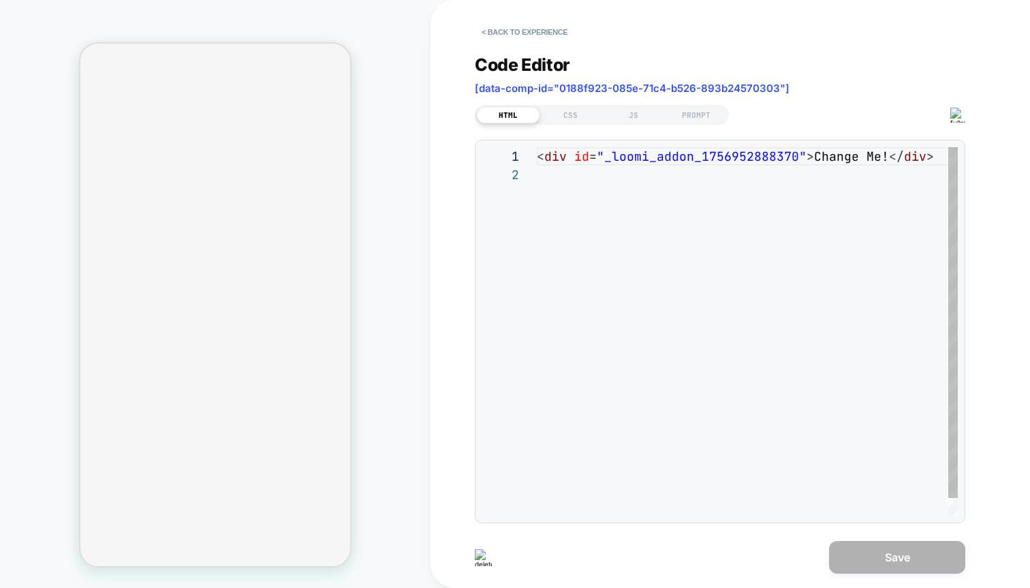
scroll to position [18, 0]
click at [537, 36] on button "< Back to experience" at bounding box center [524, 32] width 99 height 22
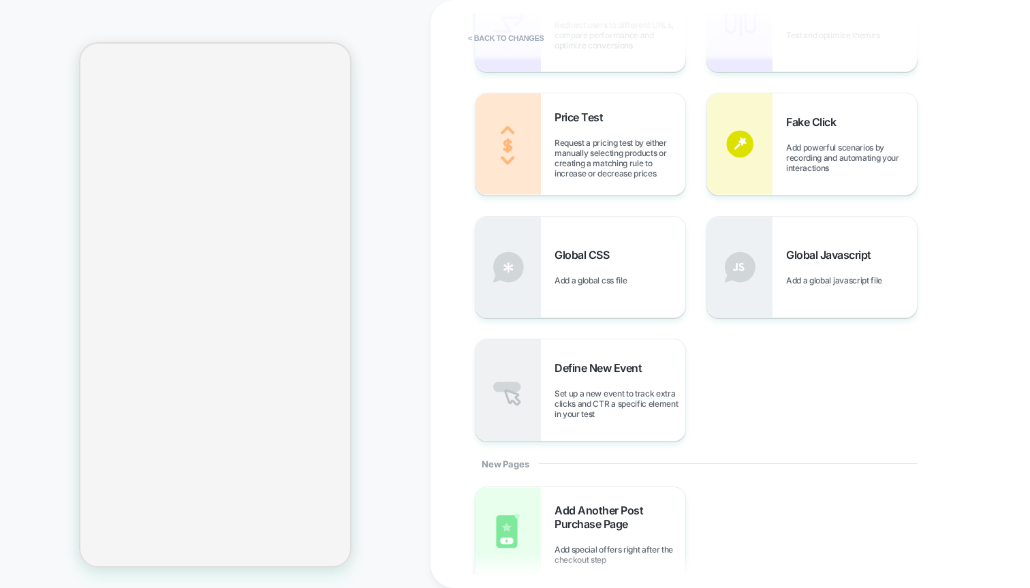
scroll to position [527, 0]
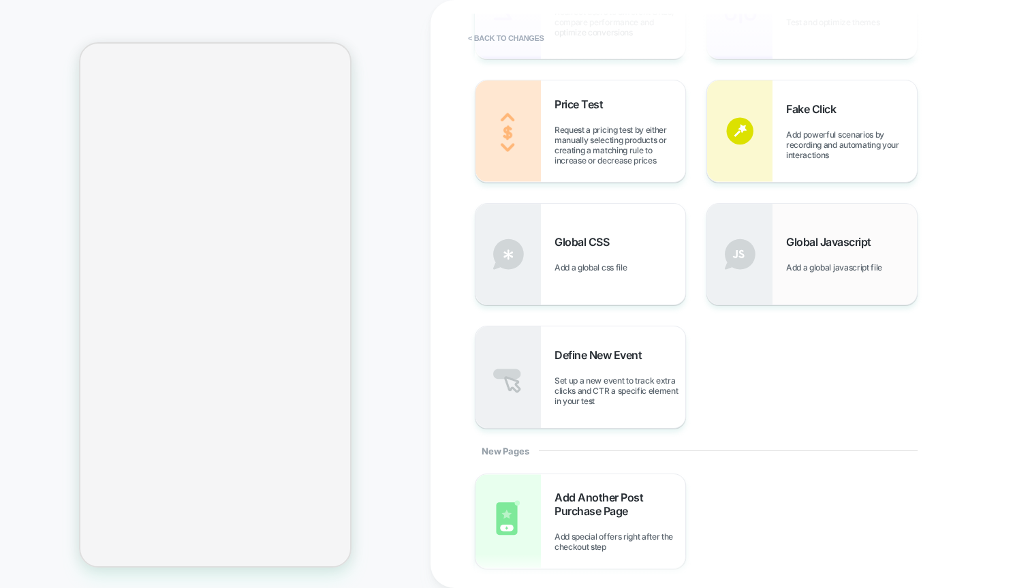
click at [818, 264] on span "Add a global javascript file" at bounding box center [837, 267] width 103 height 10
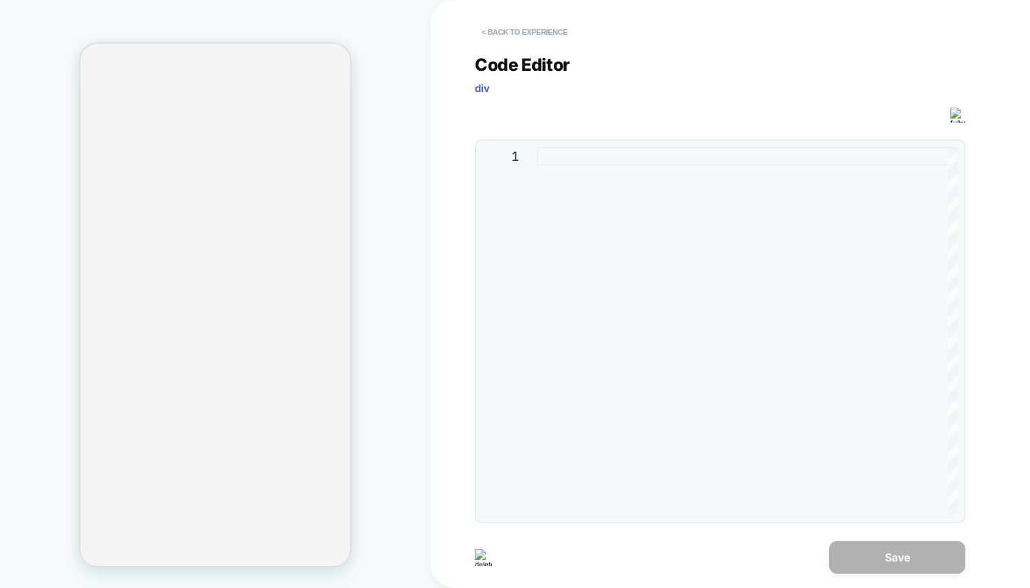
click at [516, 33] on button "< Back to experience" at bounding box center [524, 32] width 99 height 22
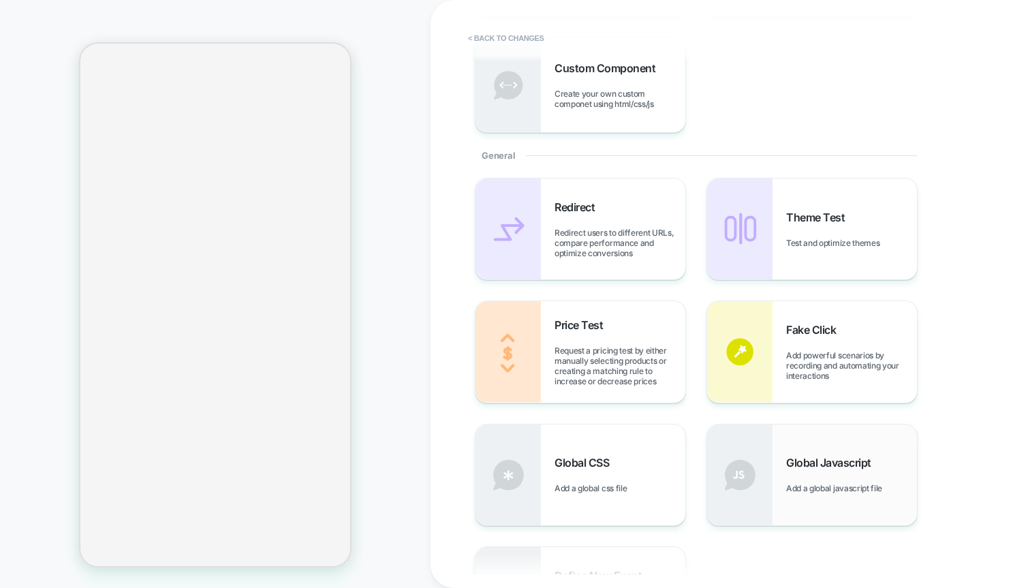
scroll to position [390, 0]
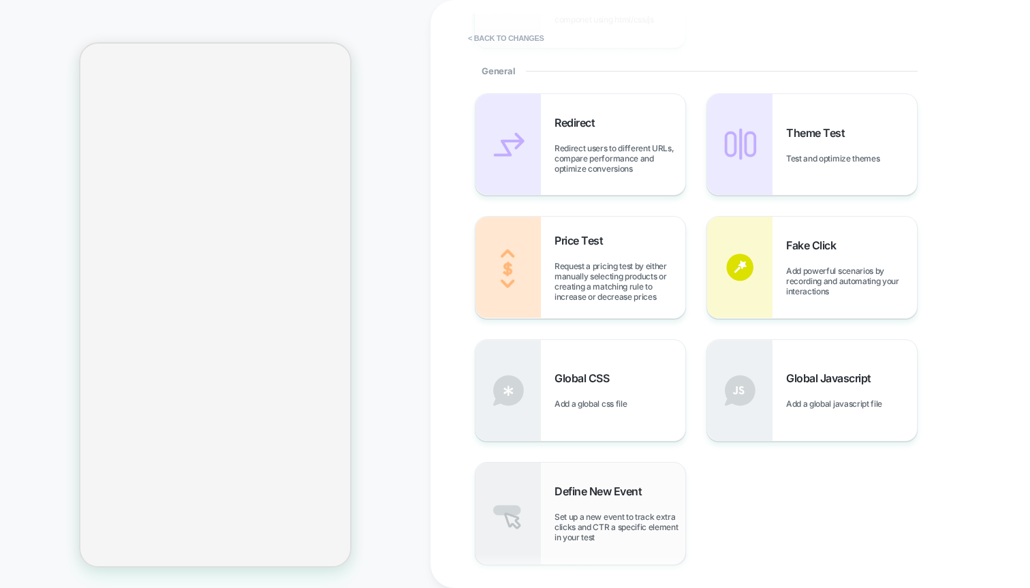
click at [649, 494] on span "Define New Event" at bounding box center [602, 491] width 94 height 14
